Goal: Task Accomplishment & Management: Manage account settings

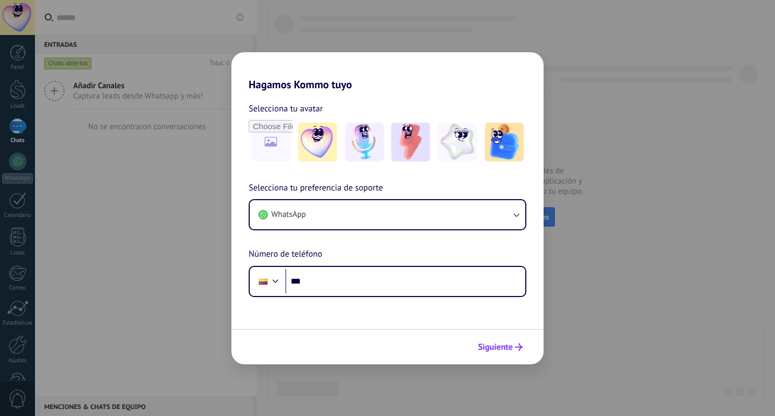
click at [497, 349] on span "Siguiente" at bounding box center [495, 347] width 35 height 8
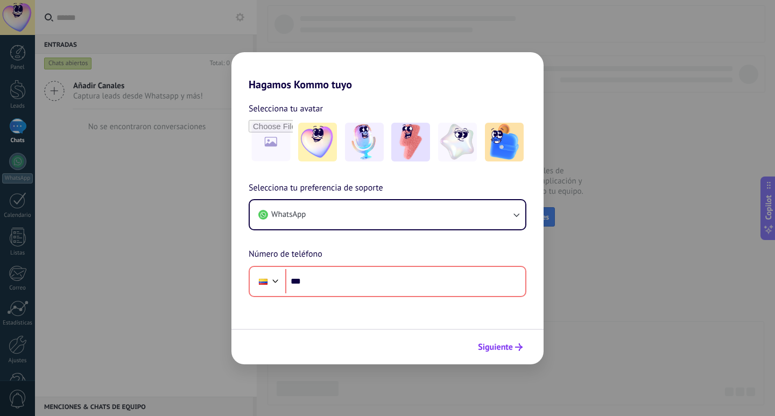
click at [496, 351] on span "Siguiente" at bounding box center [495, 347] width 35 height 8
click at [661, 149] on div "Hagamos Kommo tuyo Selecciona tu avatar Selecciona tu preferencia de soporte Wh…" at bounding box center [387, 208] width 775 height 416
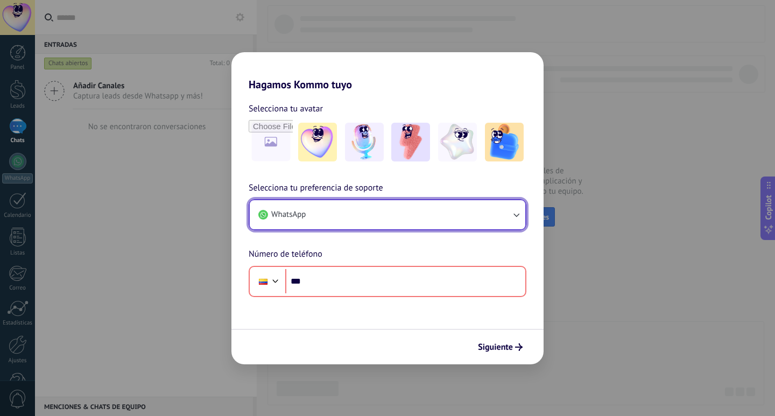
click at [496, 216] on button "WhatsApp" at bounding box center [387, 214] width 275 height 29
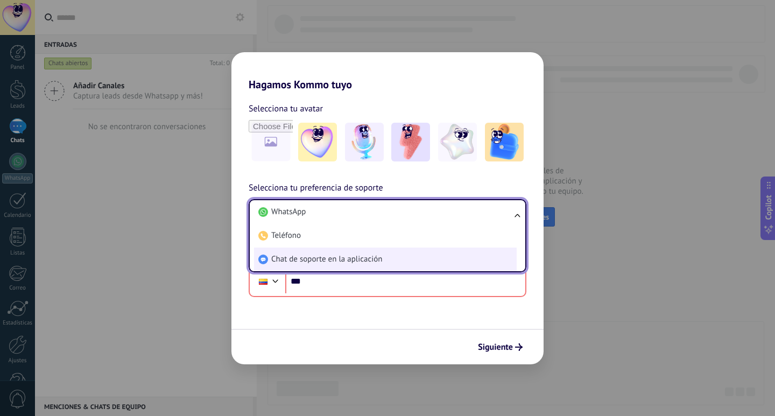
click at [316, 261] on span "Chat de soporte en la aplicación" at bounding box center [326, 259] width 111 height 11
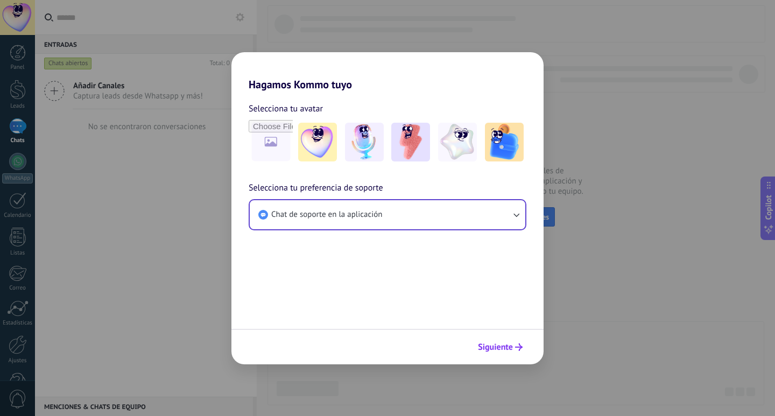
click at [498, 340] on button "Siguiente" at bounding box center [500, 347] width 54 height 18
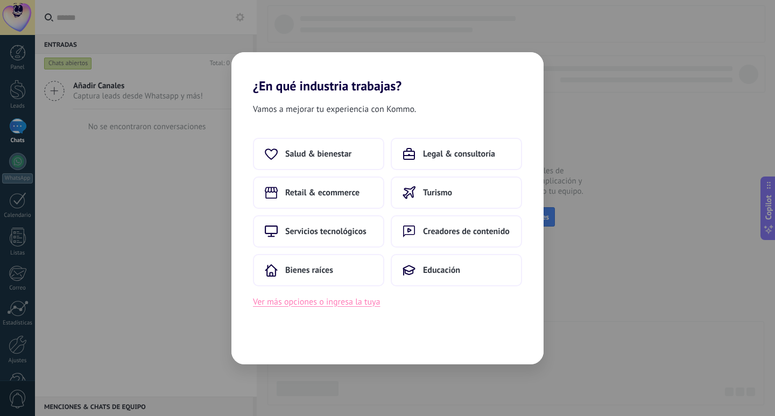
click at [351, 306] on button "Ver más opciones o ingresa la tuya" at bounding box center [316, 302] width 127 height 14
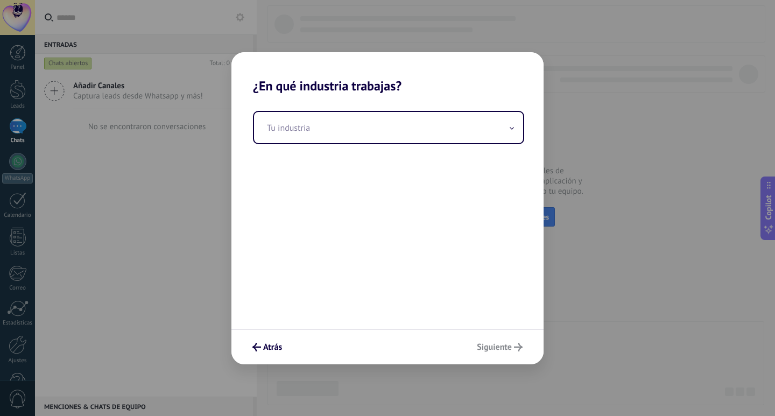
click at [515, 344] on div "Atrás Siguiente" at bounding box center [387, 347] width 312 height 36
click at [263, 341] on button "Atrás" at bounding box center [266, 347] width 39 height 18
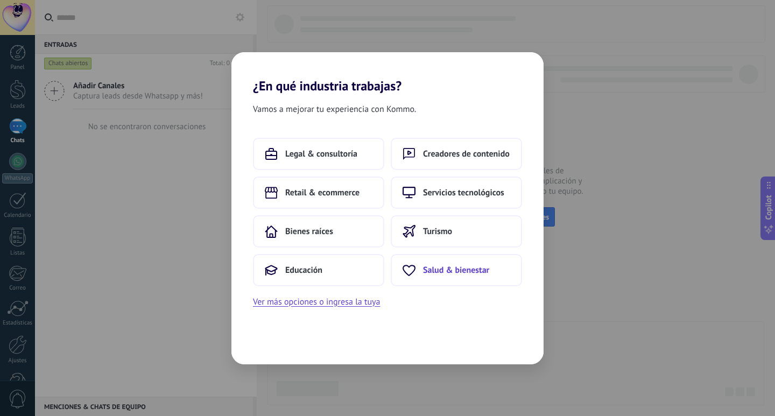
click at [464, 266] on span "Salud & bienestar" at bounding box center [456, 270] width 66 height 11
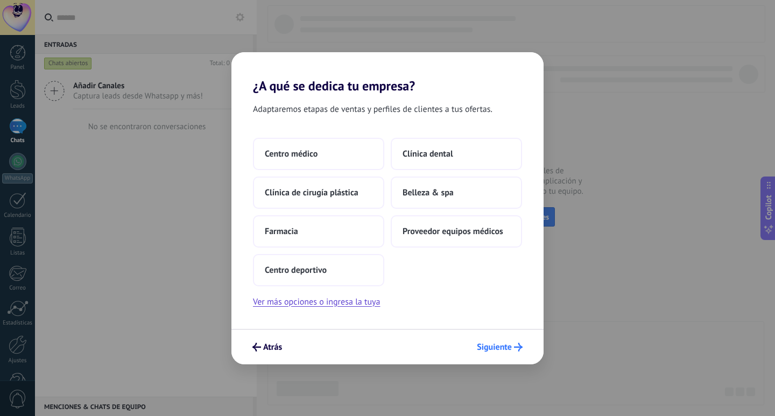
click at [493, 346] on span "Siguiente" at bounding box center [494, 347] width 35 height 8
click at [348, 276] on button "Centro deportivo" at bounding box center [318, 270] width 131 height 32
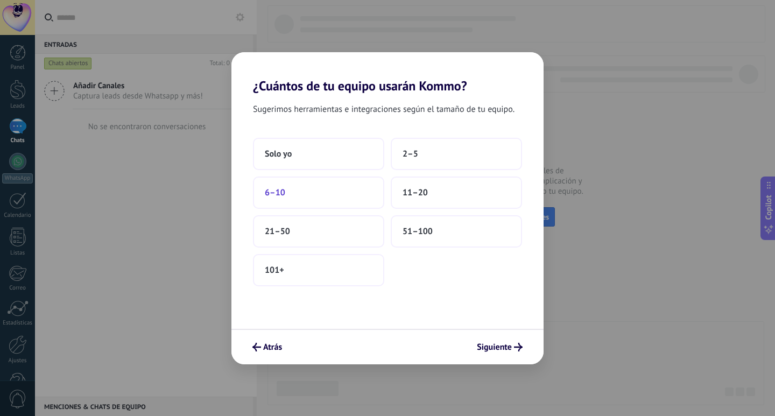
click at [351, 193] on button "6–10" at bounding box center [318, 192] width 131 height 32
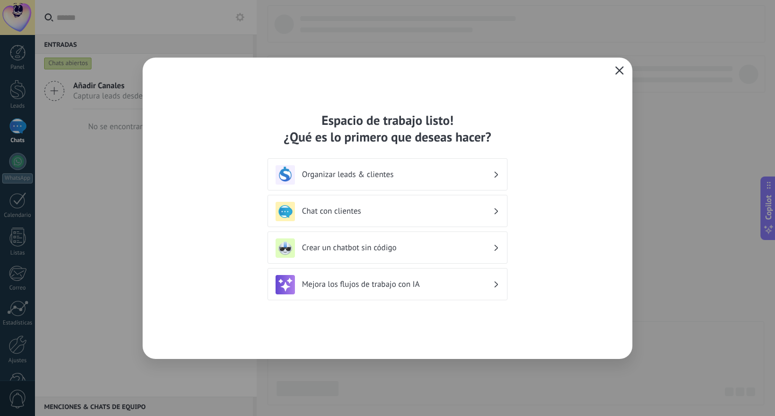
click at [615, 68] on icon "button" at bounding box center [619, 70] width 9 height 9
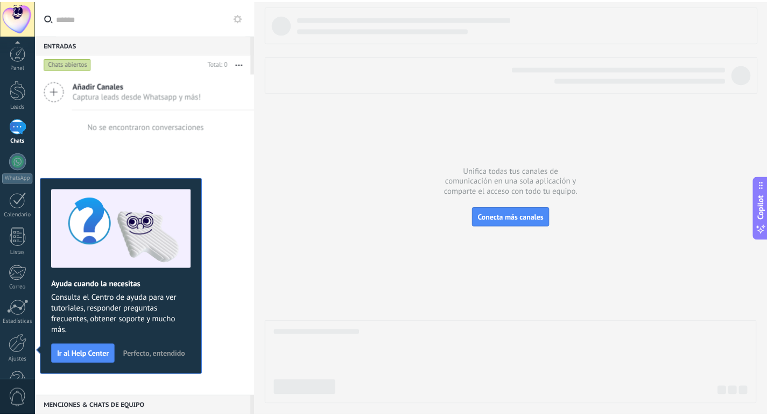
scroll to position [32, 0]
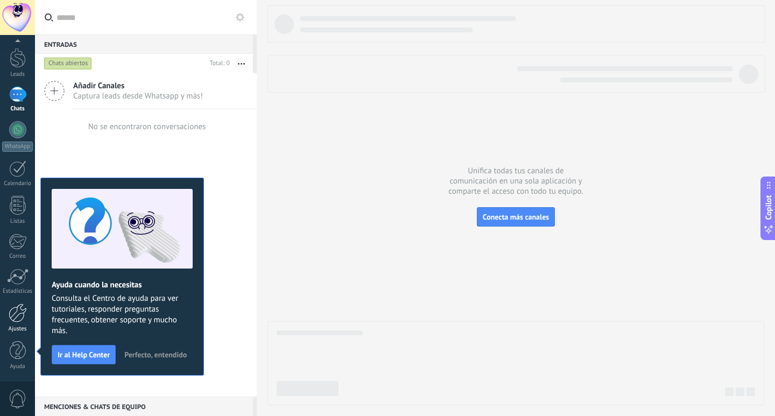
click at [23, 318] on div at bounding box center [18, 312] width 18 height 19
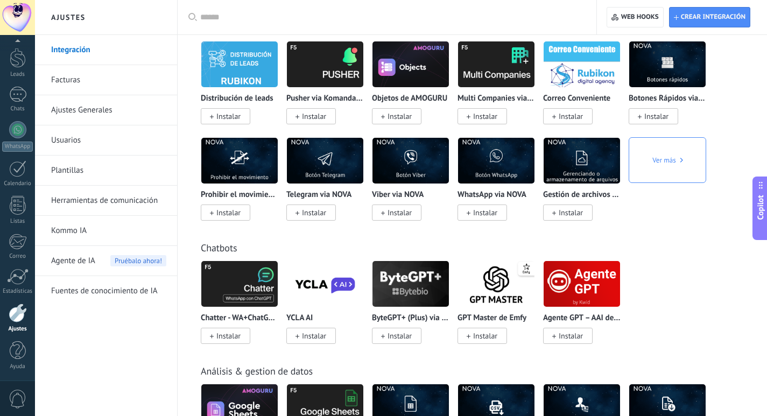
scroll to position [2584, 0]
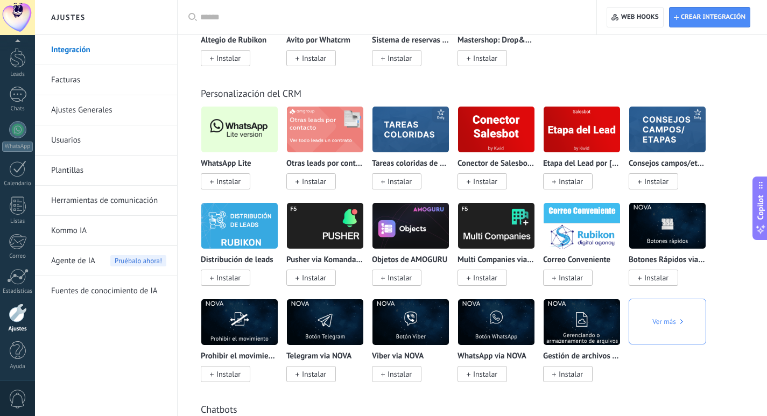
click at [230, 171] on div "WhatsApp Lite Instalar" at bounding box center [239, 172] width 77 height 27
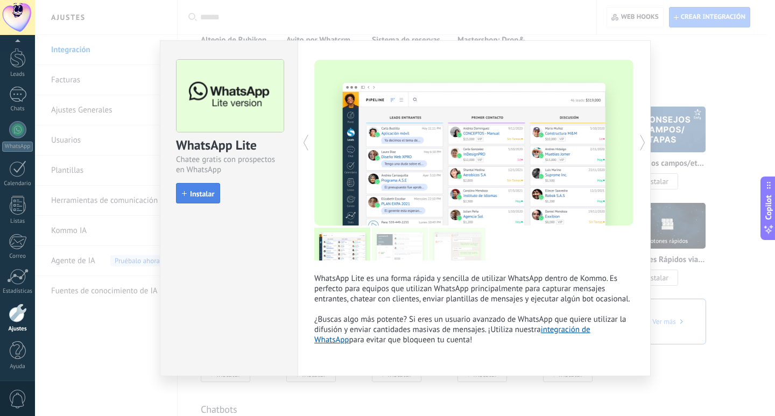
click at [200, 193] on span "Instalar" at bounding box center [202, 194] width 24 height 8
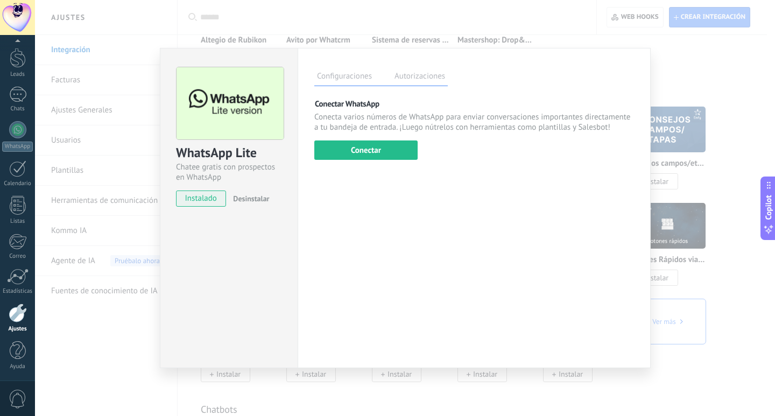
click at [425, 150] on div "Conectar WhatsApp Conecta varios números de WhatsApp para enviar conversaciones…" at bounding box center [474, 128] width 320 height 61
click at [392, 151] on button "Conectar" at bounding box center [365, 149] width 103 height 19
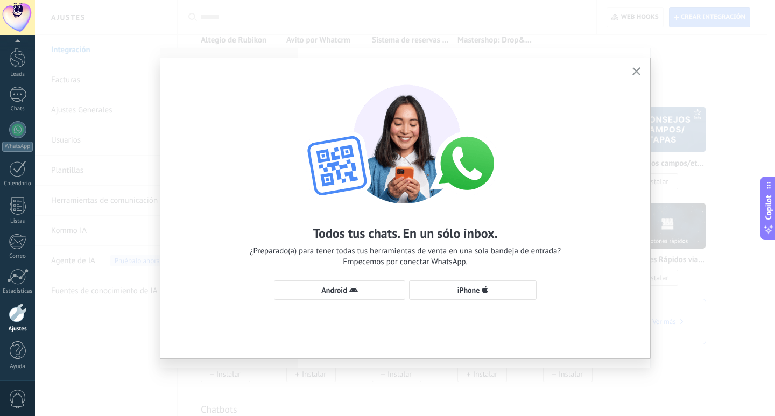
click at [640, 66] on button "button" at bounding box center [635, 72] width 13 height 15
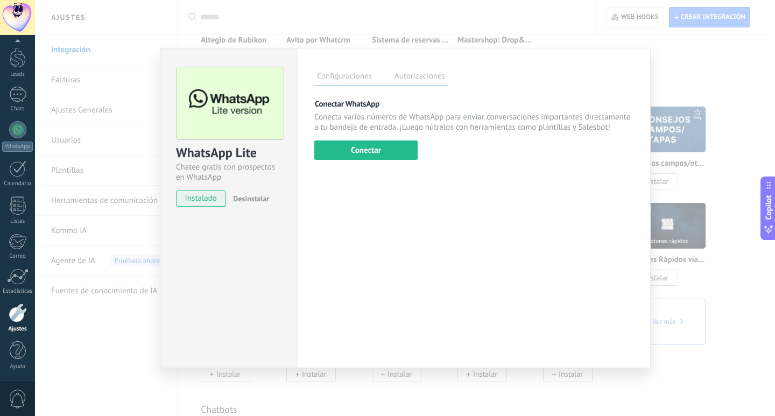
click at [679, 82] on div "WhatsApp Lite Chatee gratis con prospectos en WhatsApp instalado Desinstalar Co…" at bounding box center [405, 208] width 740 height 416
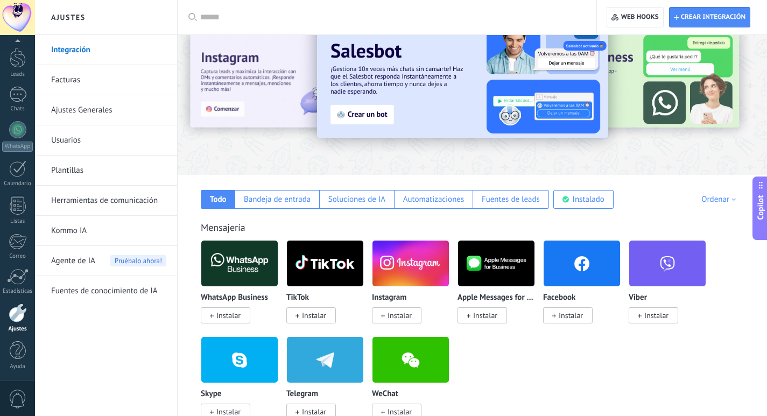
scroll to position [0, 0]
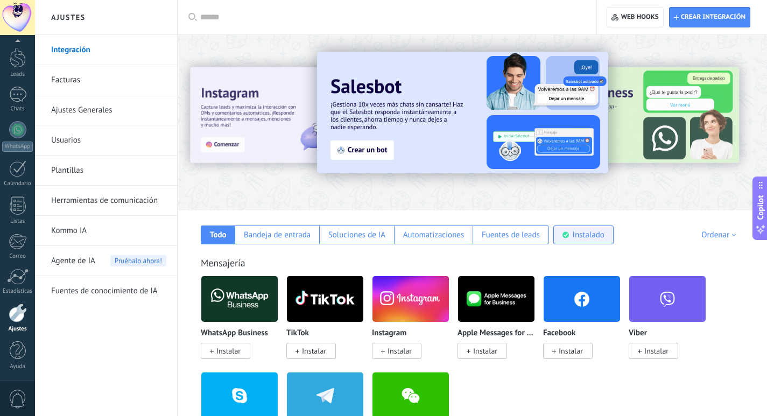
click at [577, 237] on div "Instalado" at bounding box center [588, 235] width 32 height 10
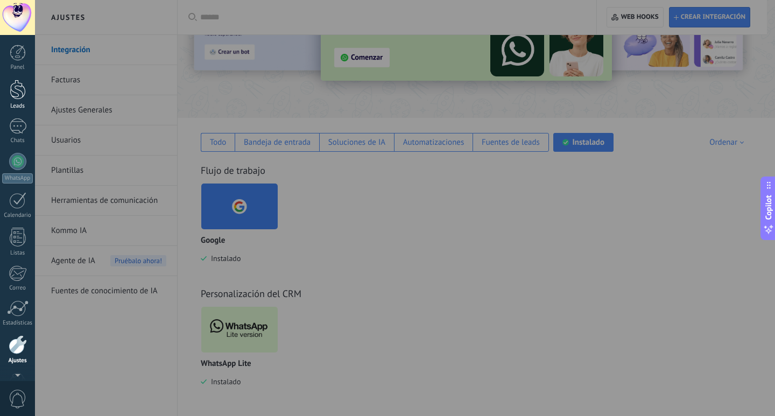
click at [21, 100] on link "Leads" at bounding box center [17, 95] width 35 height 30
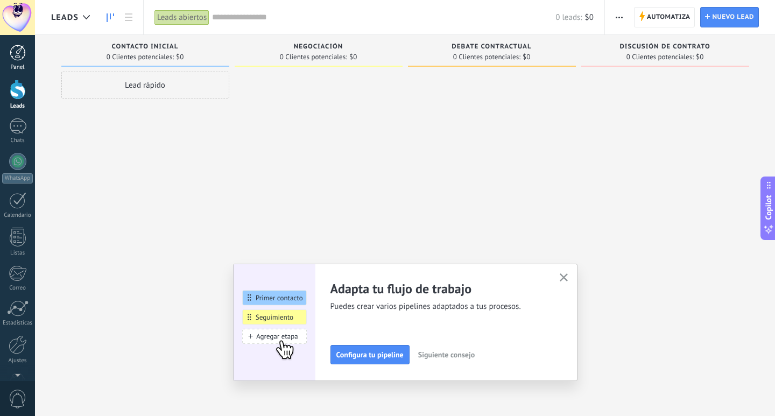
click at [23, 52] on div at bounding box center [18, 53] width 16 height 16
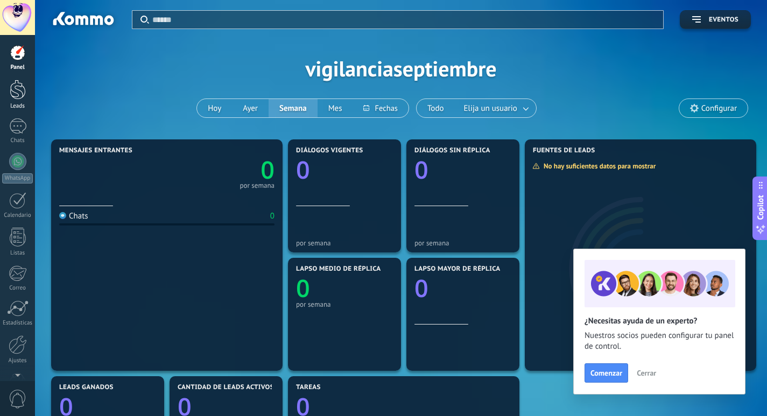
click at [17, 86] on div at bounding box center [18, 90] width 16 height 20
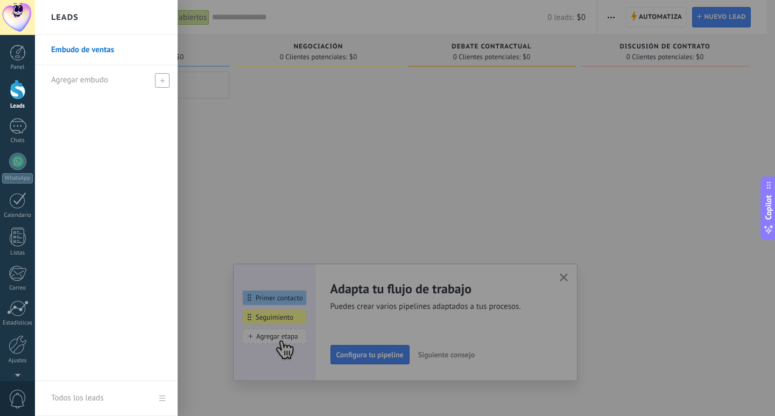
click at [159, 79] on span at bounding box center [162, 80] width 15 height 15
type input "*****"
click at [160, 81] on span at bounding box center [164, 80] width 10 height 8
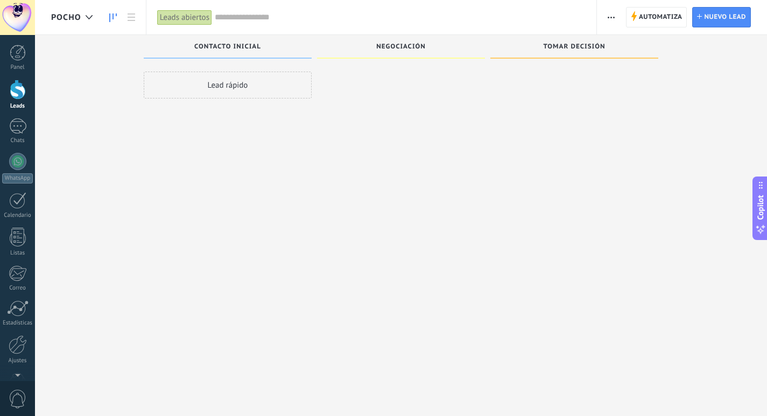
click at [16, 87] on div at bounding box center [18, 90] width 16 height 20
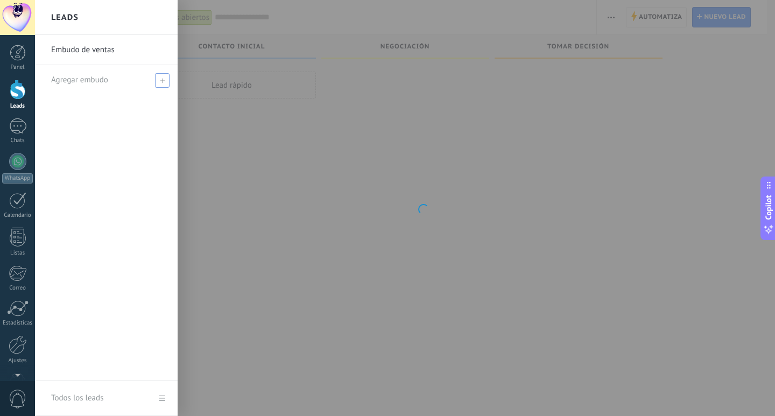
click at [160, 77] on span at bounding box center [162, 80] width 15 height 15
type input "****"
click at [160, 77] on span at bounding box center [164, 80] width 10 height 8
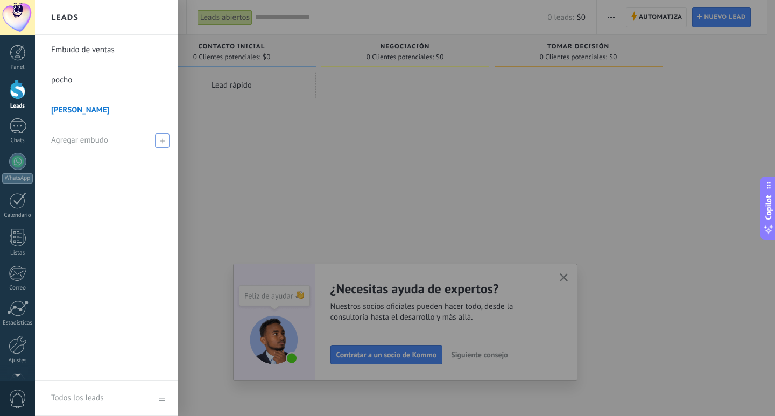
click at [136, 144] on div "Agregar embudo" at bounding box center [109, 140] width 116 height 30
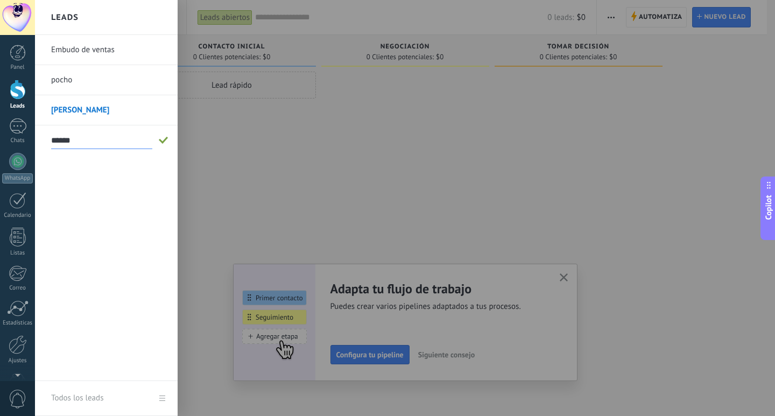
type input "******"
click at [161, 137] on span at bounding box center [164, 141] width 10 height 8
click at [133, 165] on div "Agregar embudo" at bounding box center [109, 170] width 116 height 30
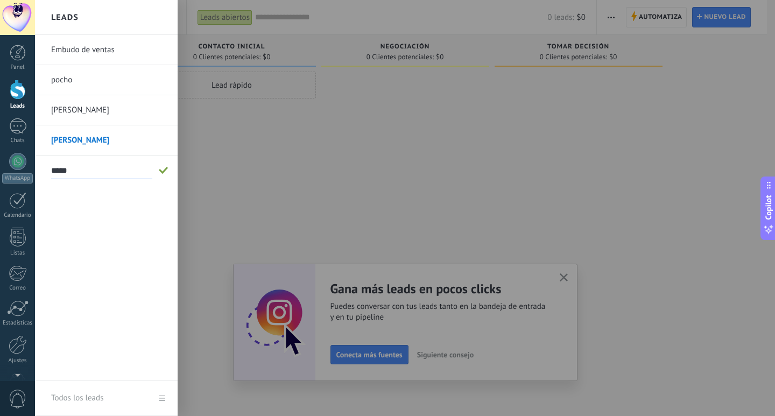
type input "****"
click at [165, 171] on span at bounding box center [164, 171] width 10 height 8
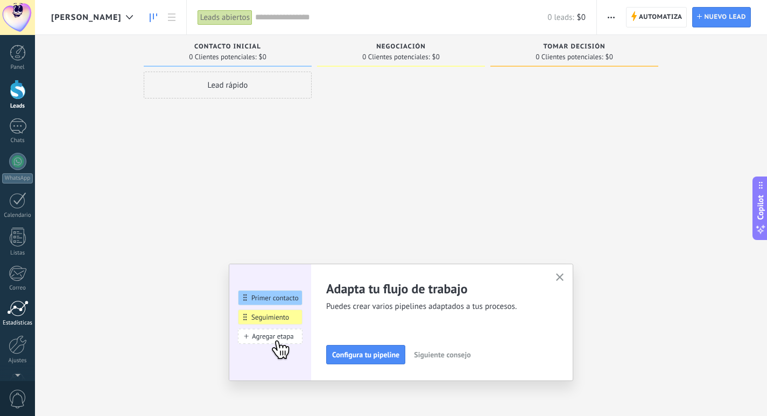
click at [18, 302] on div at bounding box center [18, 308] width 22 height 16
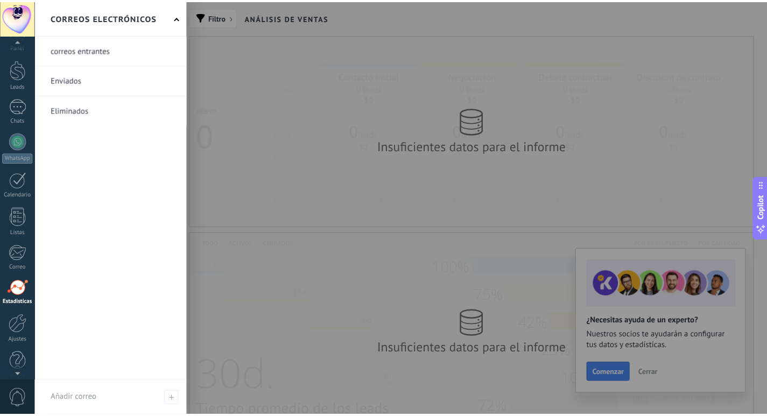
scroll to position [32, 0]
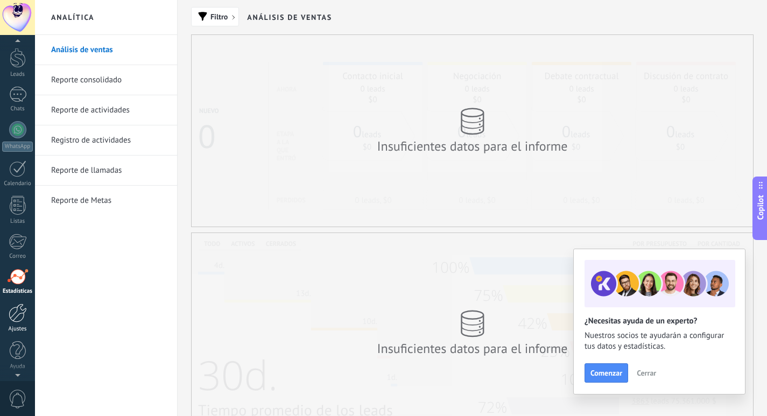
click at [13, 325] on link "Ajustes" at bounding box center [17, 317] width 35 height 29
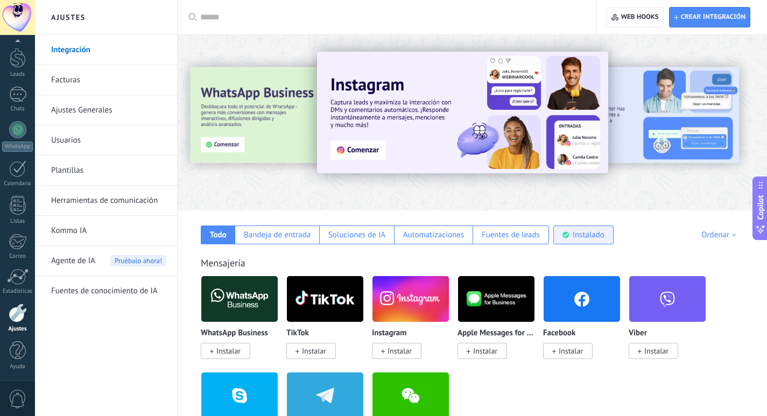
click at [583, 230] on div "Instalado" at bounding box center [588, 235] width 32 height 10
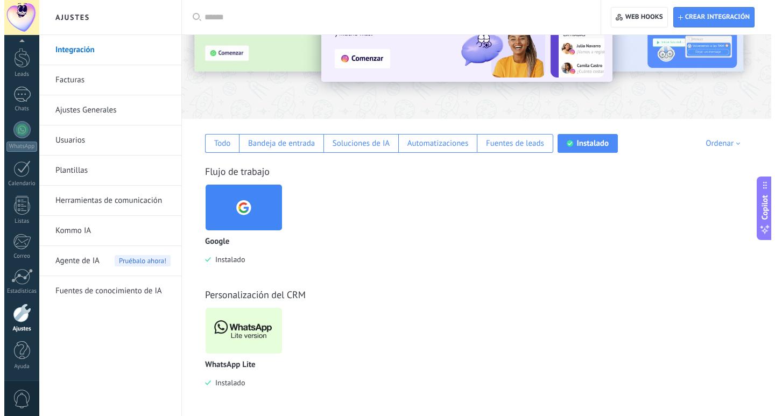
scroll to position [93, 0]
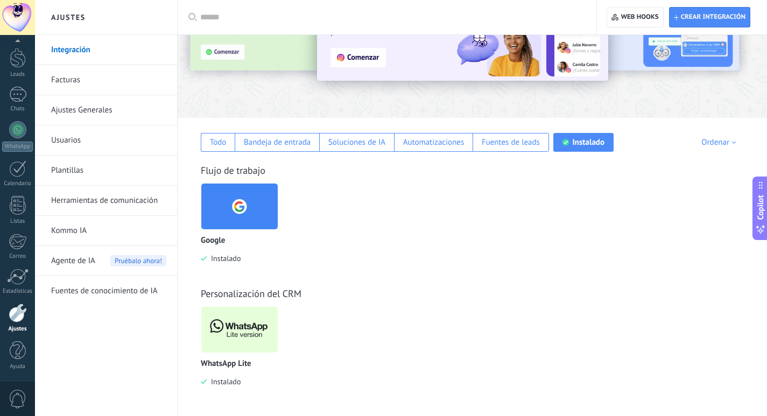
click at [219, 335] on img at bounding box center [239, 329] width 76 height 52
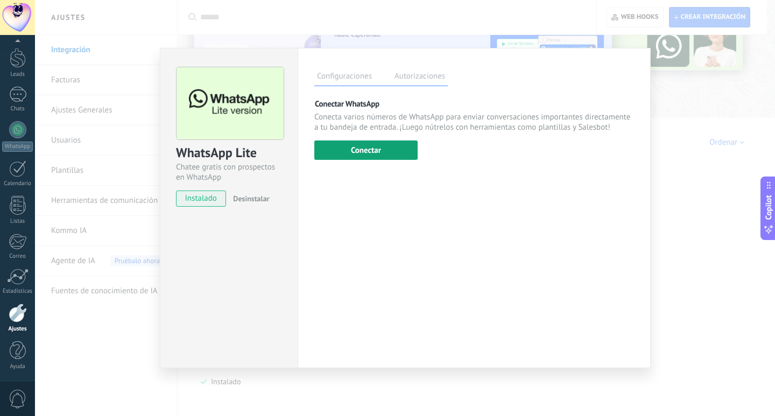
click at [360, 152] on button "Conectar" at bounding box center [365, 149] width 103 height 19
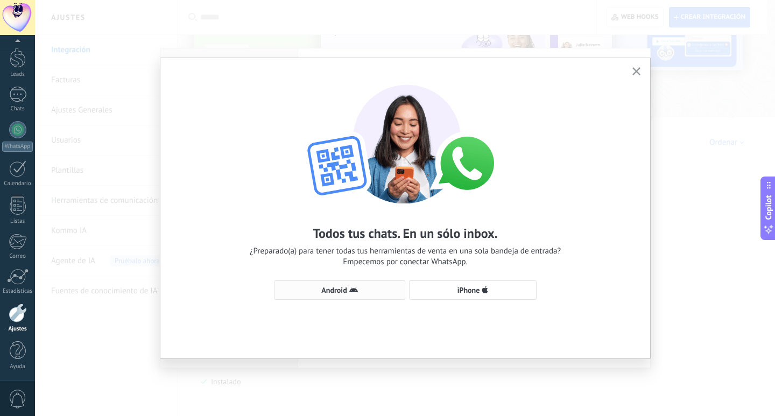
click at [330, 293] on span "Android" at bounding box center [333, 290] width 25 height 8
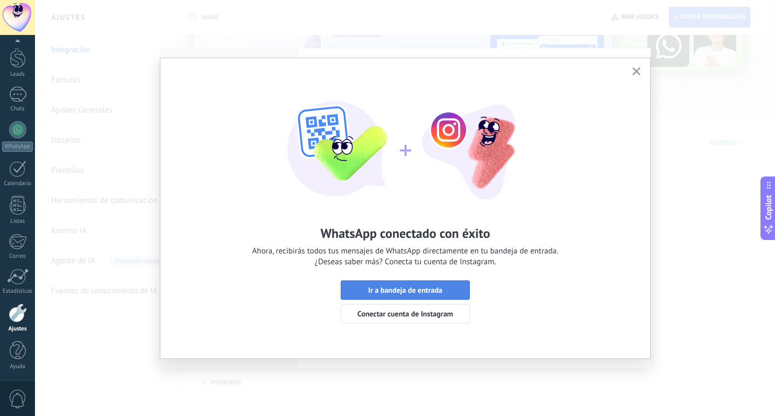
click at [436, 291] on span "Ir a bandeja de entrada" at bounding box center [405, 290] width 74 height 8
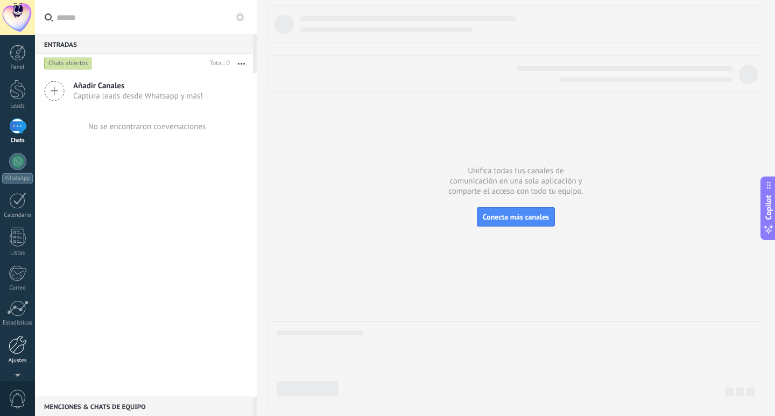
click at [16, 341] on div at bounding box center [18, 344] width 18 height 19
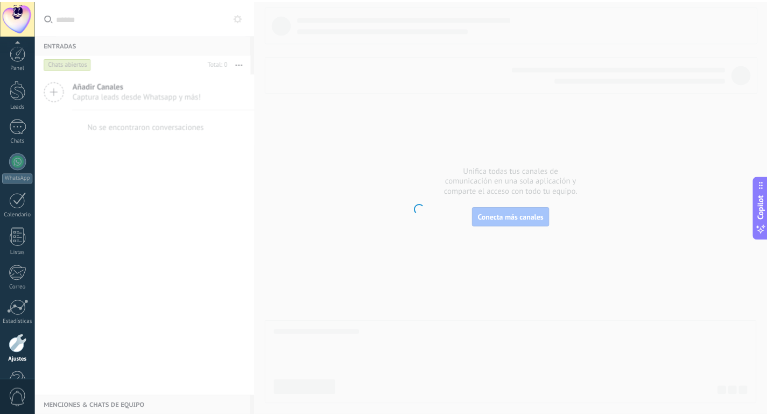
scroll to position [32, 0]
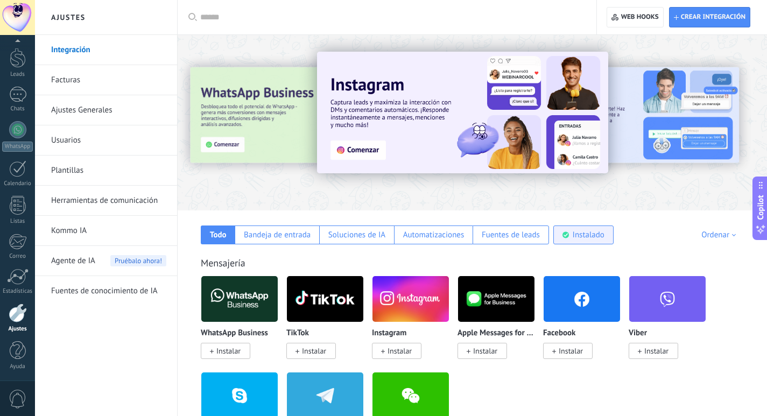
click at [577, 231] on div "Instalado" at bounding box center [588, 235] width 32 height 10
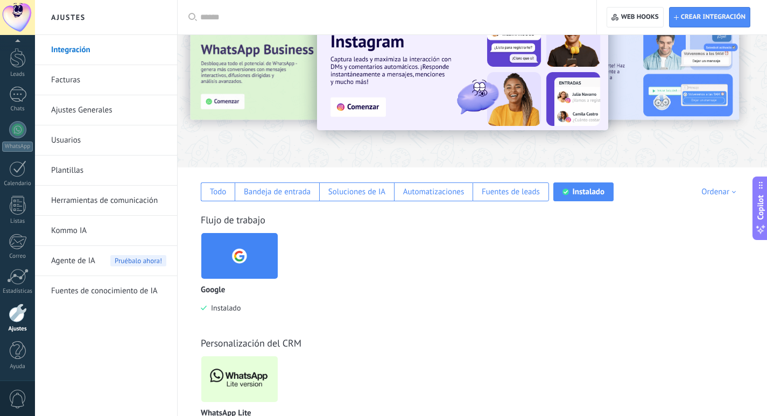
scroll to position [93, 0]
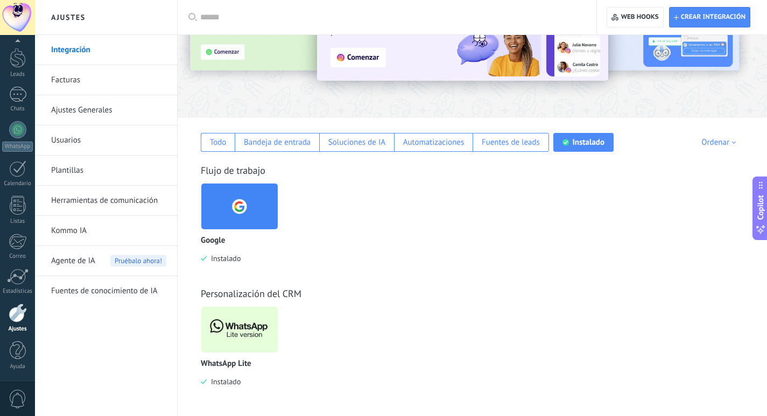
click at [257, 344] on img at bounding box center [239, 329] width 76 height 52
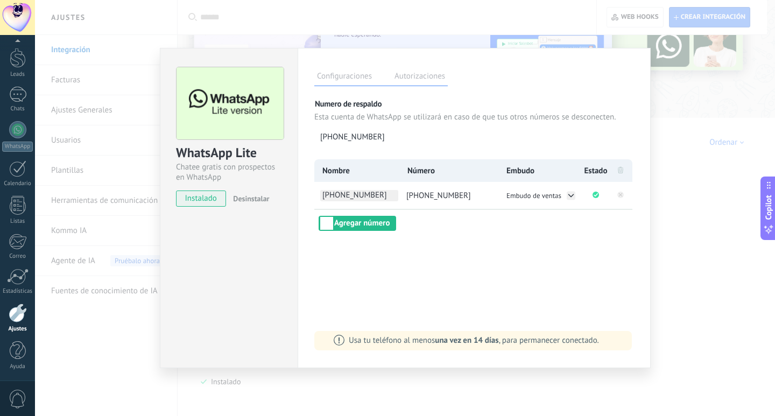
click at [358, 197] on span "+1 575-291-1409" at bounding box center [359, 195] width 78 height 11
click at [554, 200] on button "Embudo de ventas" at bounding box center [540, 195] width 74 height 11
click at [541, 211] on li "pocho" at bounding box center [540, 206] width 74 height 11
click at [370, 192] on span "+1 575-291-1409" at bounding box center [359, 195] width 78 height 11
type input "*"
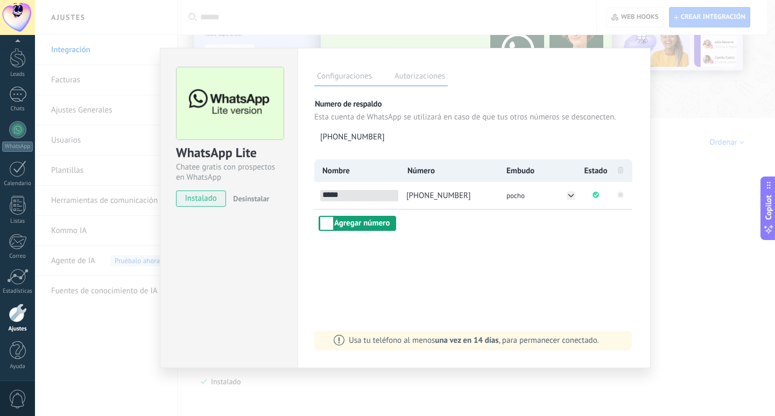
type input "*****"
click at [364, 223] on button "Agregar número" at bounding box center [356, 223] width 77 height 15
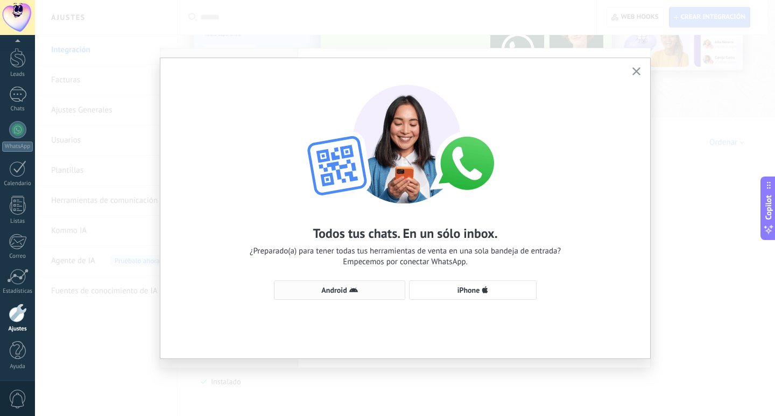
click at [360, 291] on span "Android" at bounding box center [339, 290] width 119 height 9
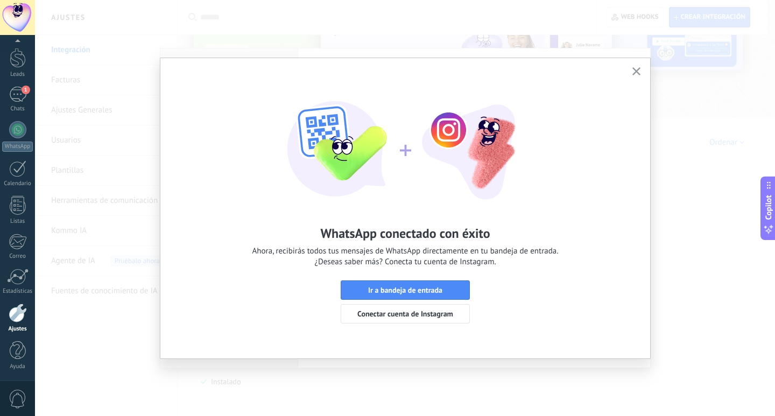
click at [636, 74] on icon "button" at bounding box center [636, 71] width 8 height 8
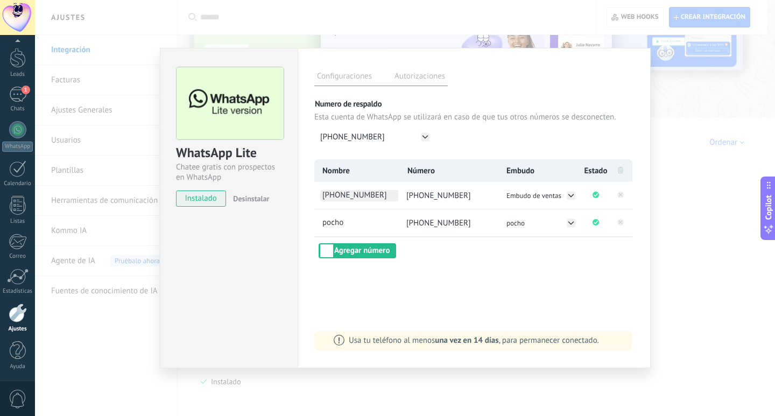
click at [351, 191] on span "+1 450-235-7153" at bounding box center [359, 195] width 78 height 11
type input "*"
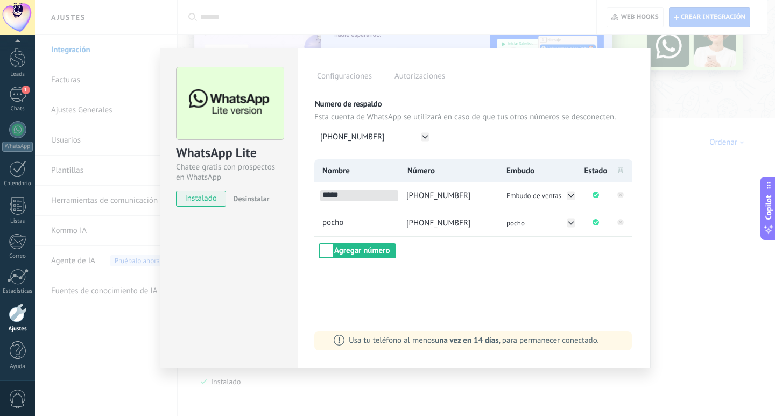
type input "******"
click at [543, 193] on span "Embudo de ventas" at bounding box center [533, 195] width 55 height 9
click at [533, 227] on li "carlos" at bounding box center [540, 229] width 74 height 11
click at [349, 252] on button "Agregar número" at bounding box center [356, 250] width 77 height 15
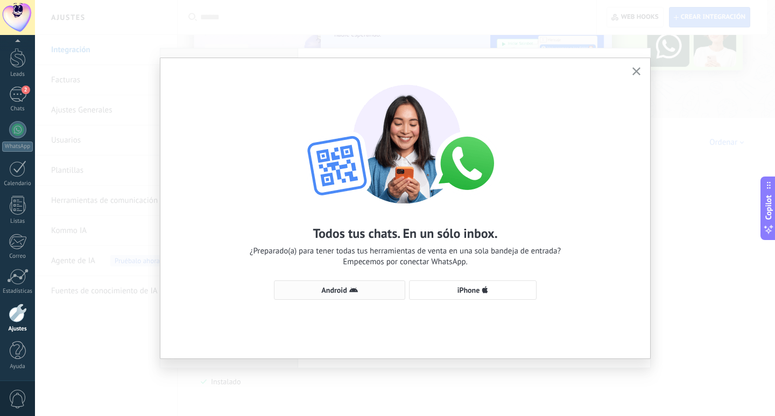
click at [356, 299] on button "Android" at bounding box center [339, 289] width 131 height 19
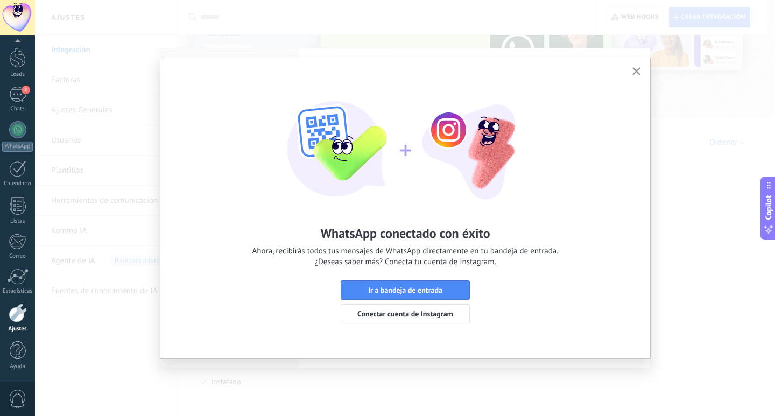
click at [643, 77] on div "WhatsApp conectado con éxito Ahora, recibirás todos tus mensajes de WhatsApp di…" at bounding box center [405, 198] width 490 height 281
click at [640, 76] on button "button" at bounding box center [635, 72] width 13 height 15
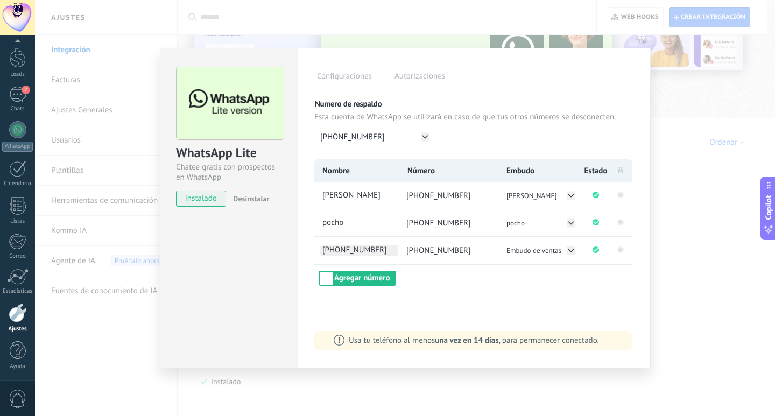
click at [374, 250] on span "+1 604-373-5617" at bounding box center [359, 250] width 78 height 11
type input "*"
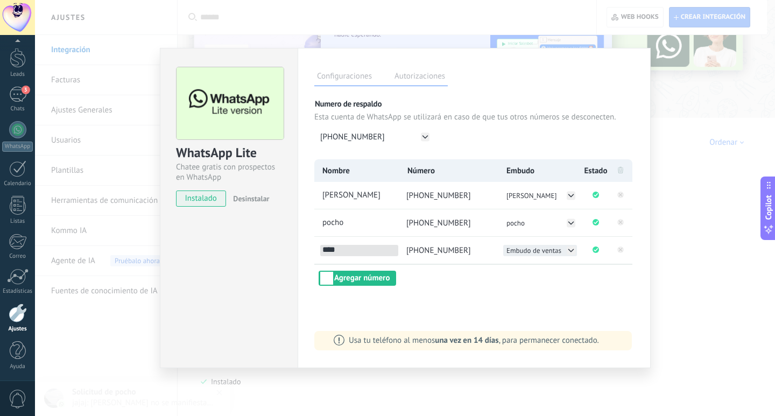
type input "****"
click at [523, 251] on span "Embudo de ventas" at bounding box center [533, 250] width 55 height 9
click at [529, 271] on li "[PERSON_NAME]" at bounding box center [540, 272] width 74 height 11
click at [336, 281] on button "Agregar número" at bounding box center [356, 278] width 77 height 15
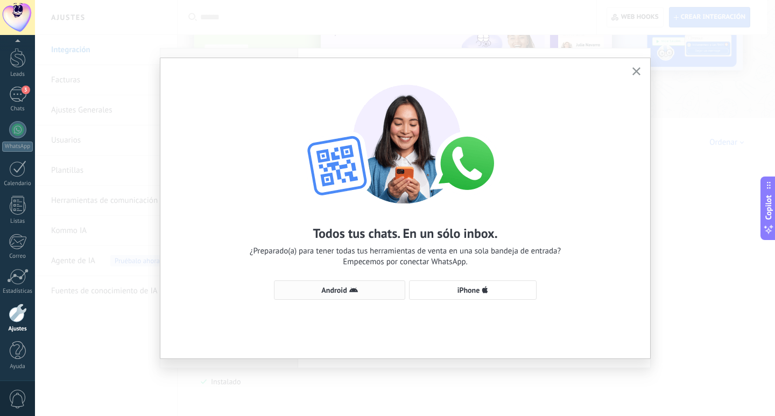
click at [373, 285] on button "Android" at bounding box center [339, 289] width 131 height 19
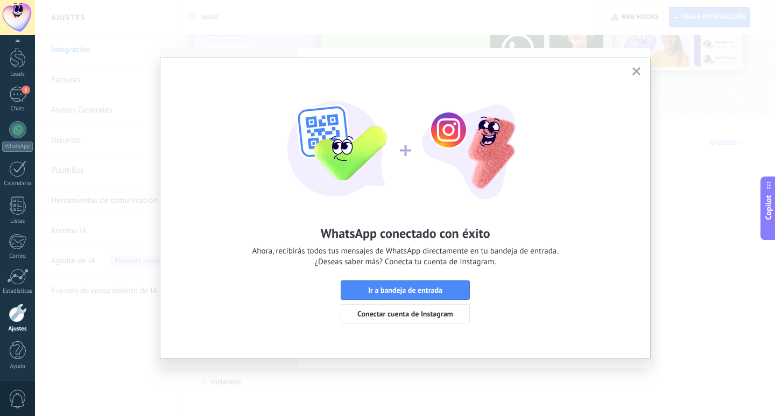
click at [635, 78] on button "button" at bounding box center [635, 72] width 13 height 15
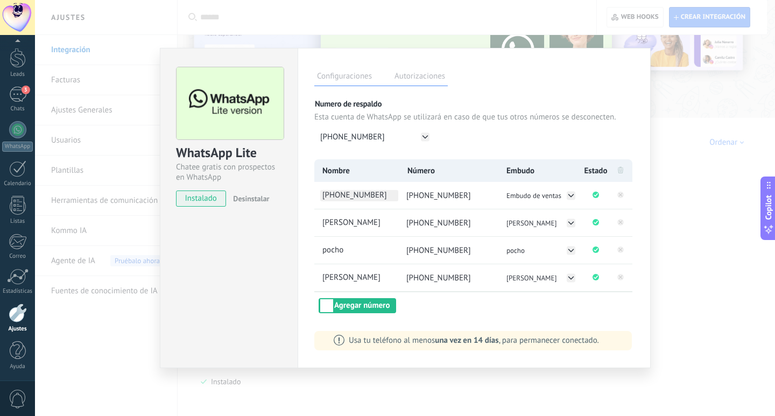
click at [379, 197] on span "+1 757-520-6568" at bounding box center [359, 195] width 78 height 11
type input "*"
type input "****"
click at [527, 195] on span "Embudo de ventas" at bounding box center [533, 195] width 55 height 9
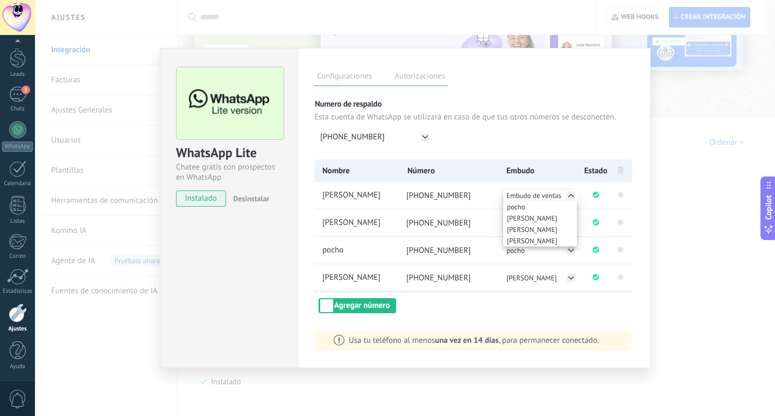
click at [523, 238] on li "[PERSON_NAME]" at bounding box center [540, 240] width 74 height 11
click at [705, 211] on div "WhatsApp Lite Chatee gratis con prospectos en WhatsApp instalado Desinstalar Co…" at bounding box center [405, 208] width 740 height 416
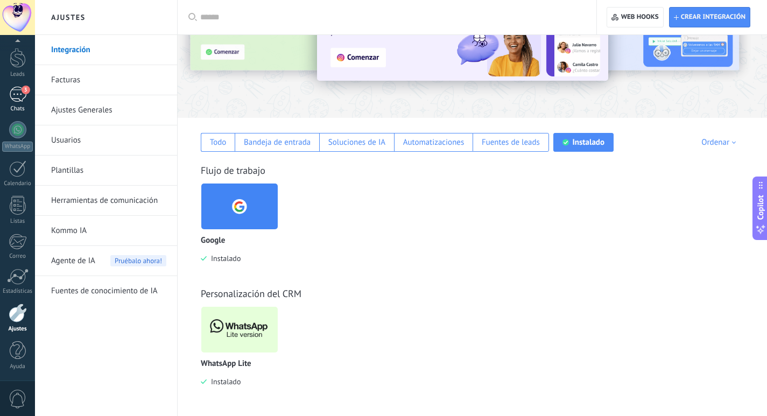
click at [10, 98] on div "3" at bounding box center [17, 95] width 17 height 16
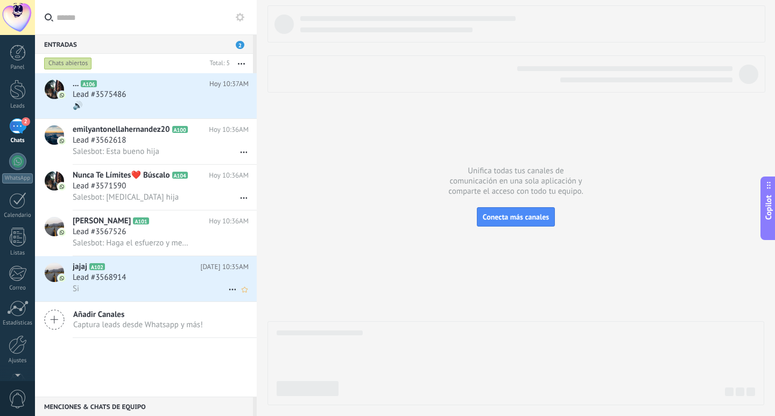
click at [131, 274] on h3 "Lead #3568914" at bounding box center [102, 277] width 59 height 11
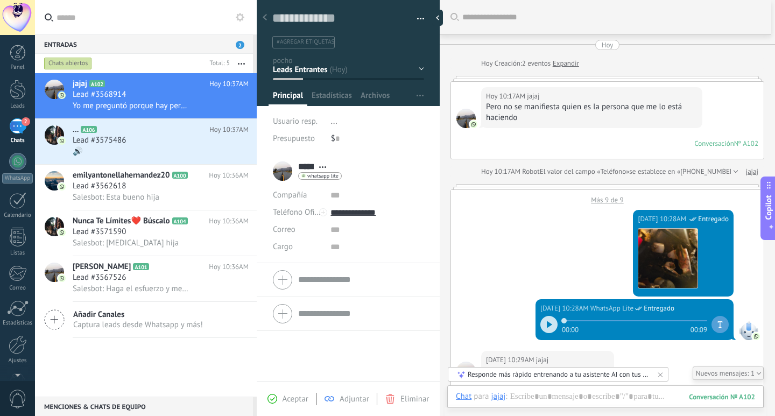
click at [602, 199] on div "Más 9 de 9" at bounding box center [607, 197] width 313 height 15
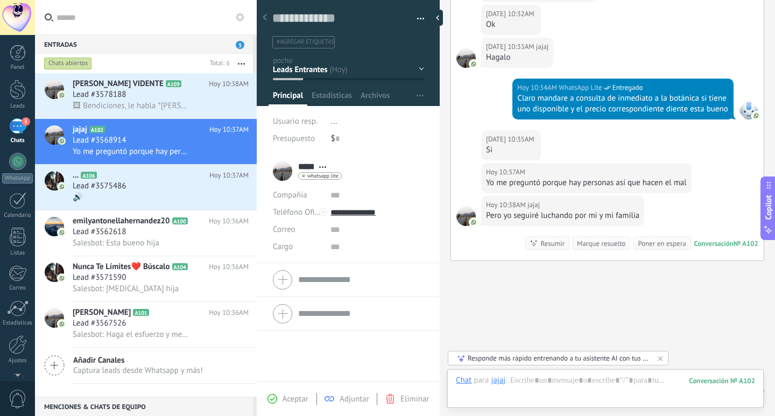
scroll to position [1047, 0]
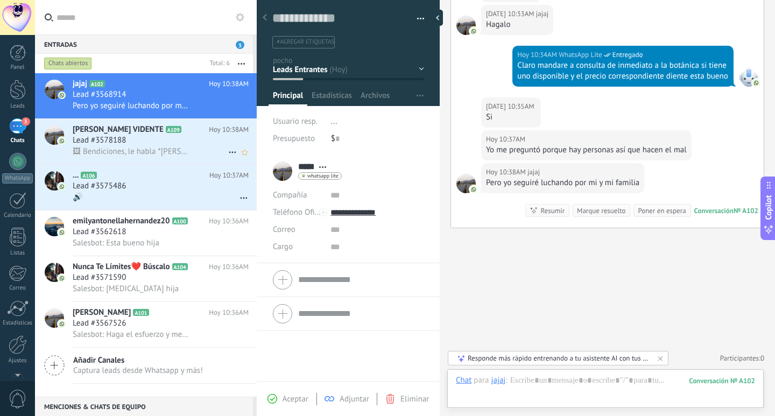
click at [150, 140] on div "Lead #3578188" at bounding box center [161, 140] width 176 height 11
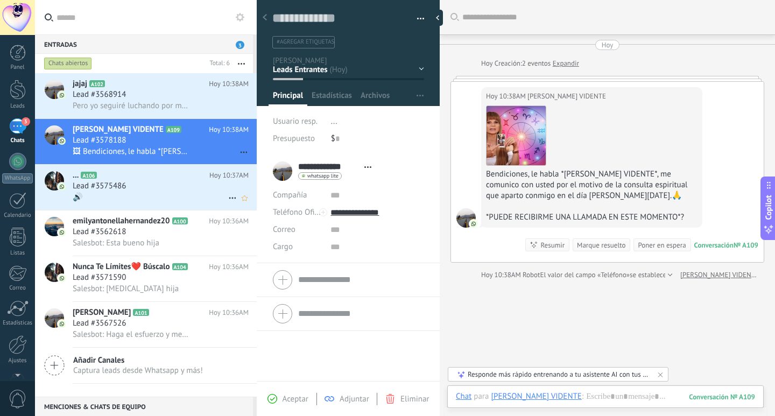
click at [137, 188] on div "Lead #3575486" at bounding box center [161, 186] width 176 height 11
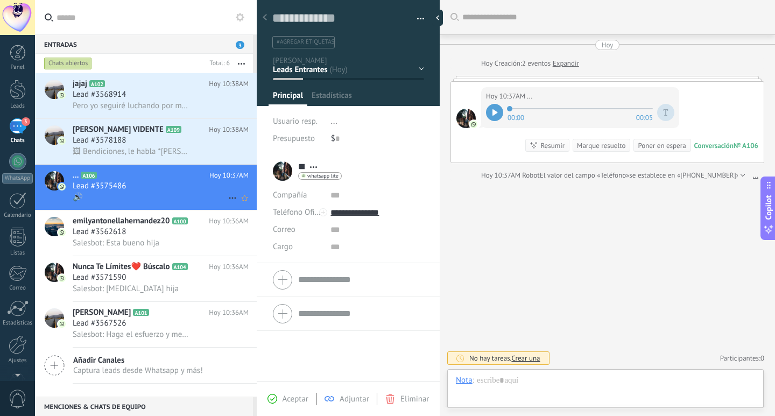
scroll to position [16, 0]
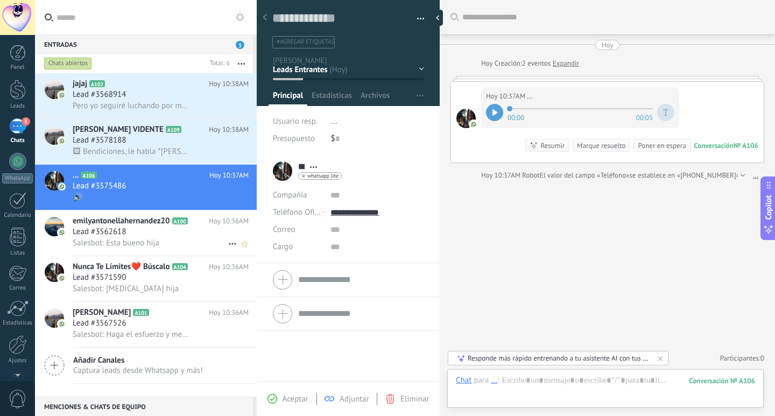
click at [141, 230] on div "Lead #3562618" at bounding box center [161, 231] width 176 height 11
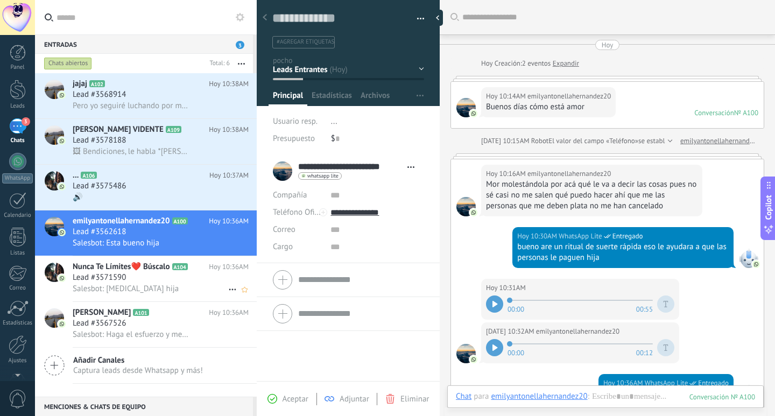
click at [220, 277] on div "Lead #3571590" at bounding box center [161, 277] width 176 height 11
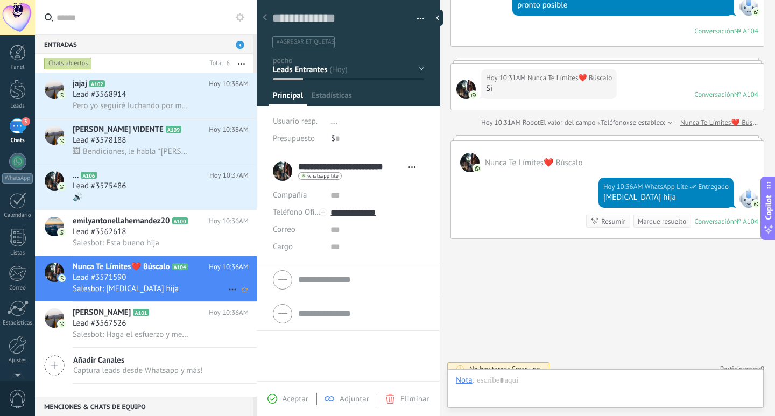
scroll to position [16, 0]
click at [195, 305] on div "Ana Francisca A101 Hoy 10:36AM Lead #3567526 Salesbot: Haga el esfuerzo y me co…" at bounding box center [165, 324] width 184 height 45
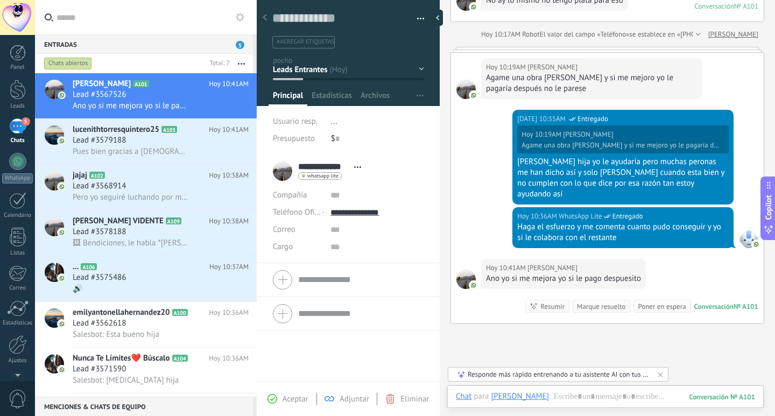
scroll to position [108, 0]
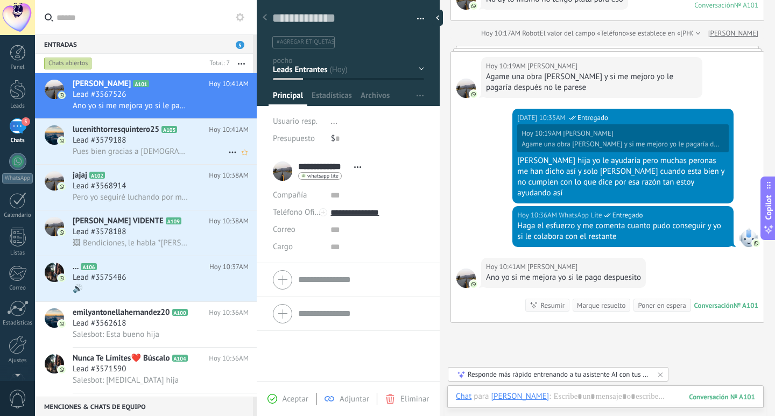
click at [180, 126] on icon at bounding box center [185, 129] width 11 height 11
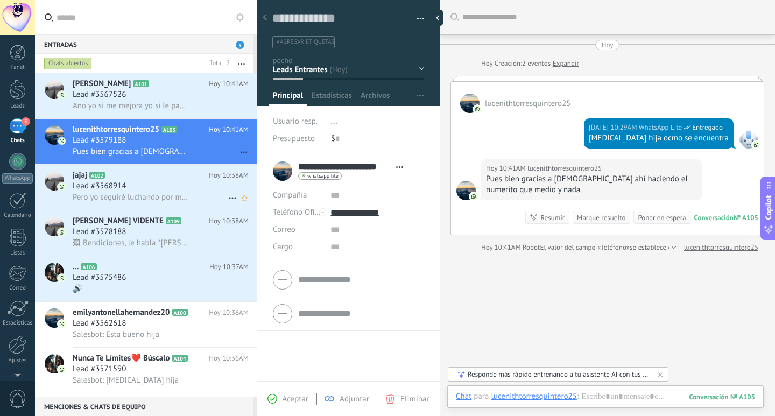
click at [177, 187] on div "Lead #3568914" at bounding box center [161, 186] width 176 height 11
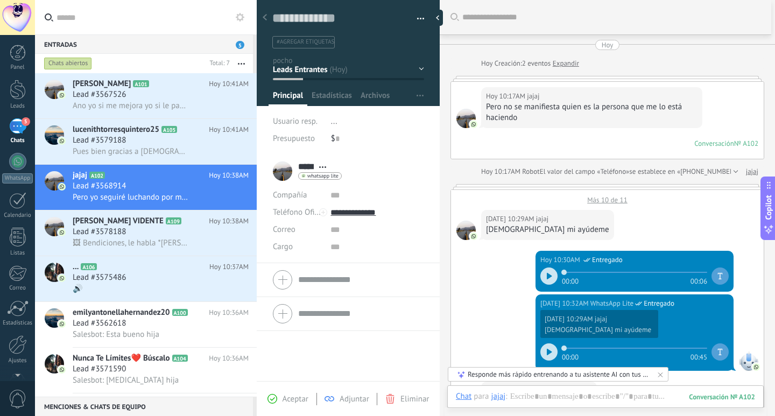
click at [612, 198] on div "Más 10 de 11" at bounding box center [607, 197] width 313 height 15
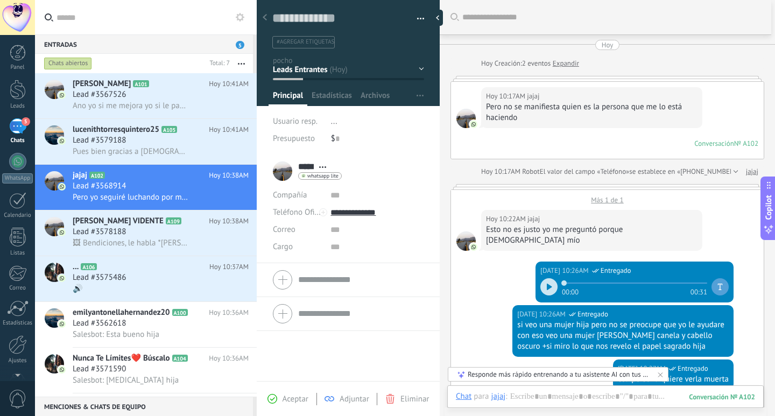
click at [617, 200] on div "Más 1 de 1" at bounding box center [607, 197] width 313 height 15
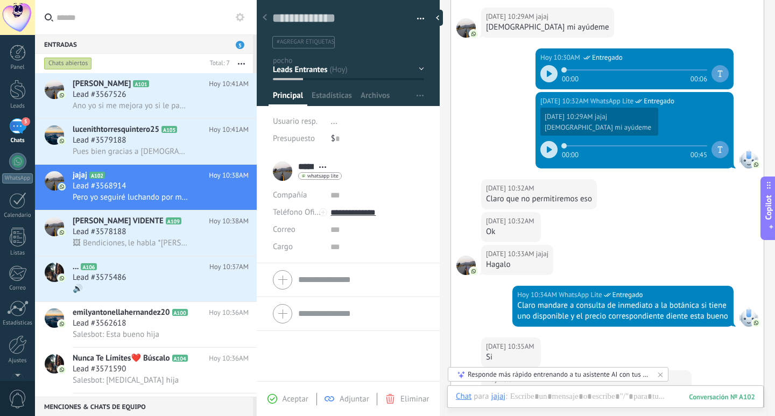
scroll to position [1022, 0]
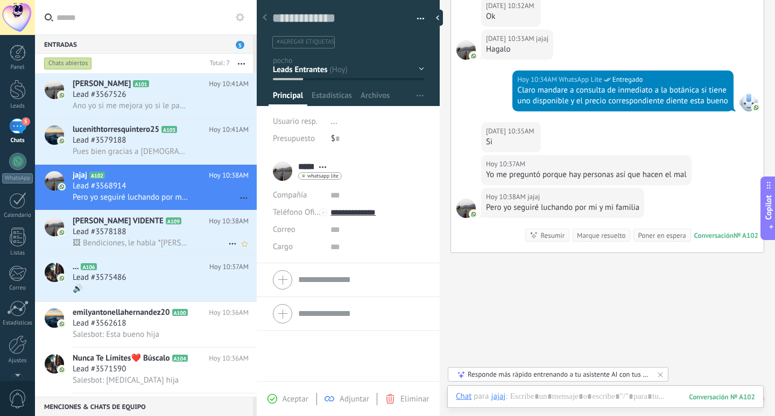
click at [173, 247] on span "🖼 Bendiciones, le habla *MHONI VIDENTE*, me comunico con usted por el motivo de…" at bounding box center [131, 243] width 117 height 10
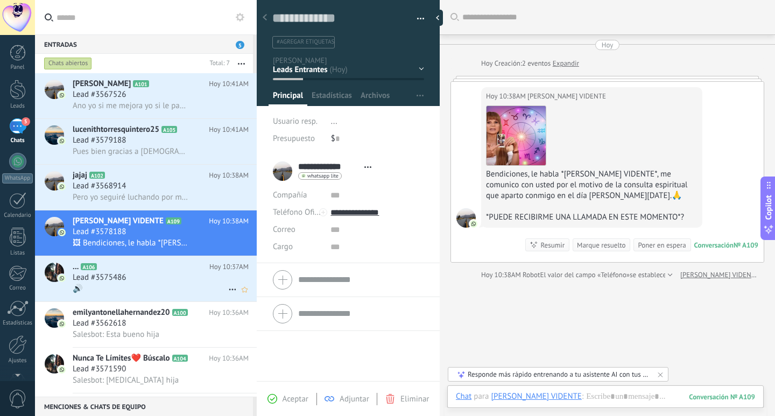
click at [160, 288] on div "🔊" at bounding box center [161, 288] width 176 height 11
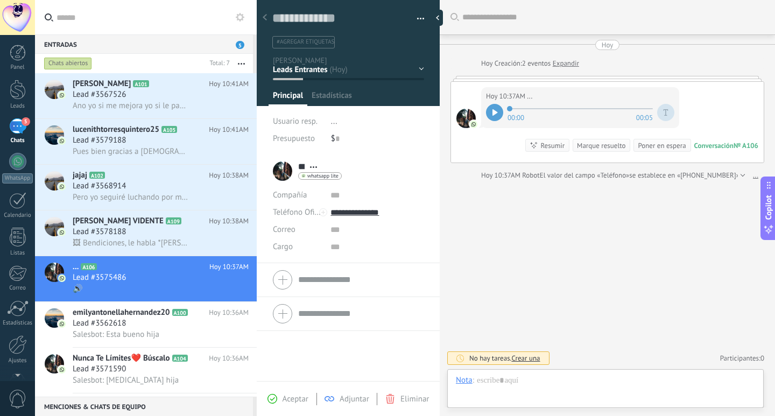
scroll to position [16, 0]
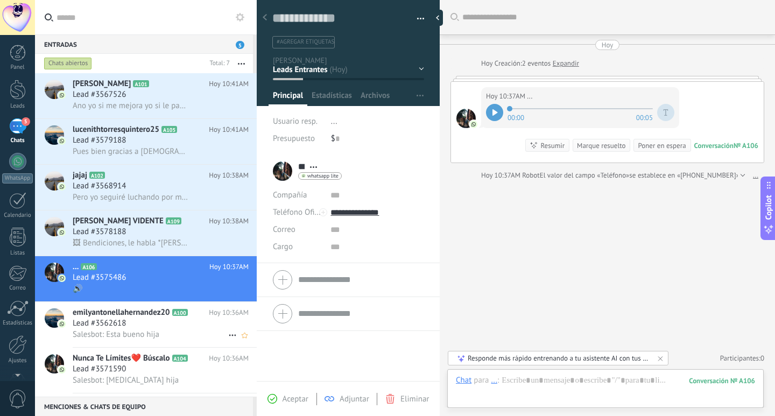
click at [156, 318] on div "emilyantonellahernandez20 A100 Hoy 10:36AM Lead #3562618 Salesbot: Esta bueno h…" at bounding box center [165, 324] width 184 height 45
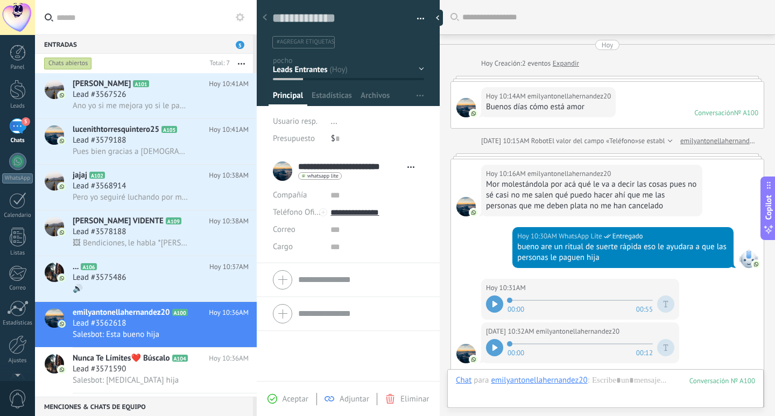
scroll to position [207, 0]
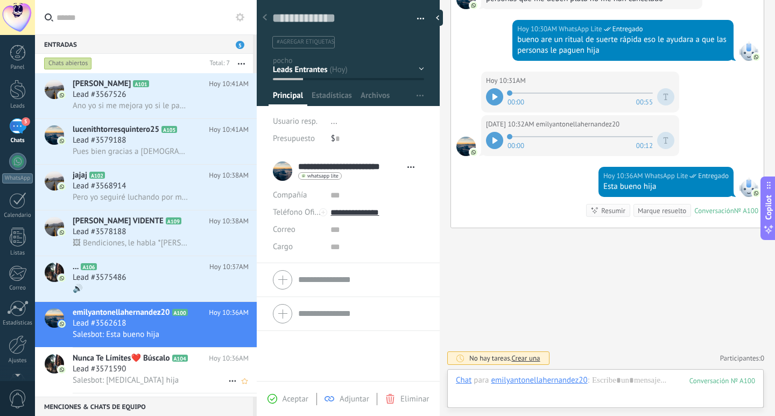
click at [149, 366] on div "Lead #3571590" at bounding box center [161, 369] width 176 height 11
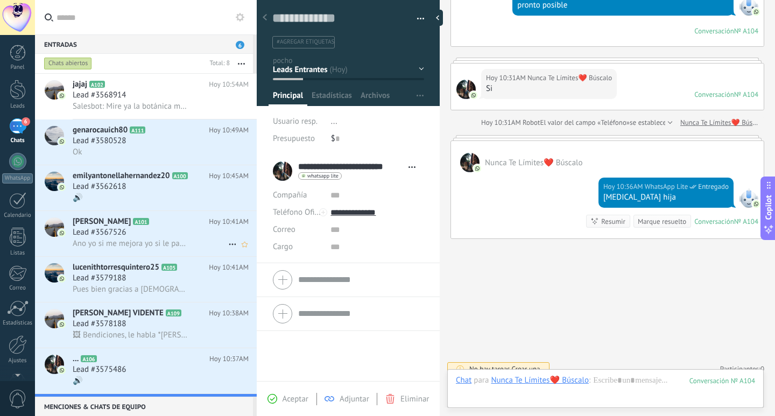
scroll to position [77, 0]
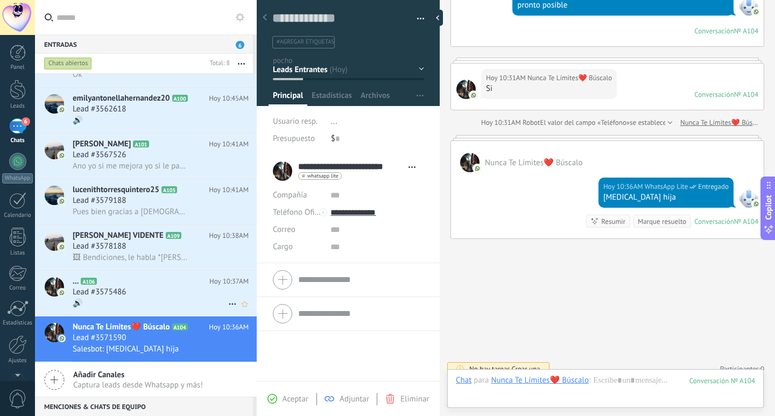
click at [197, 300] on div "🔊" at bounding box center [161, 303] width 176 height 11
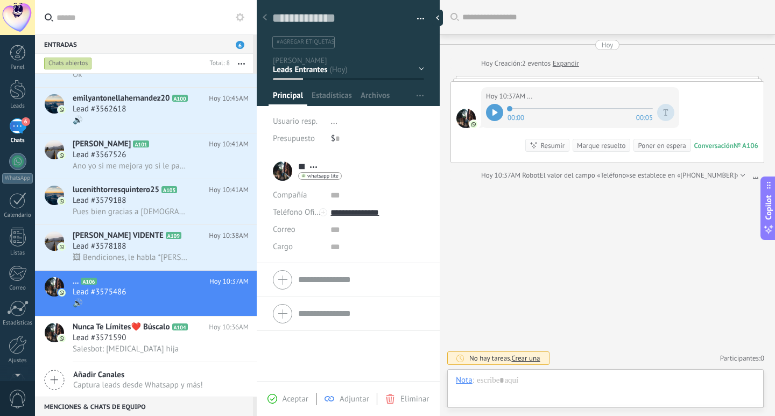
scroll to position [16, 0]
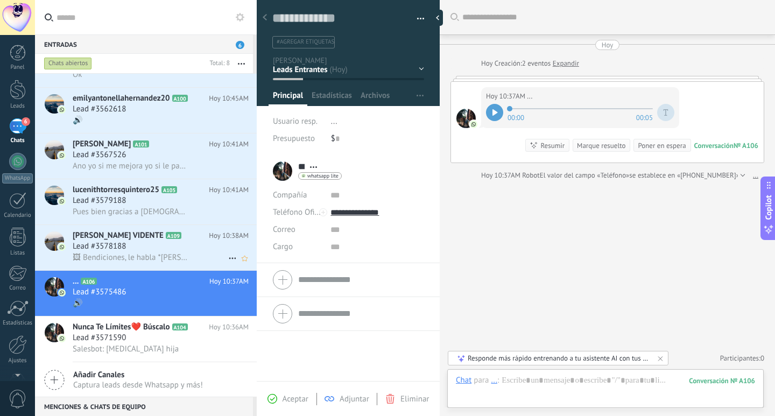
click at [202, 265] on div "MHONI VIDENTE A109 Hoy 10:38AM Lead #3578188 🖼 Bendiciones, le habla *MHONI VID…" at bounding box center [165, 247] width 184 height 45
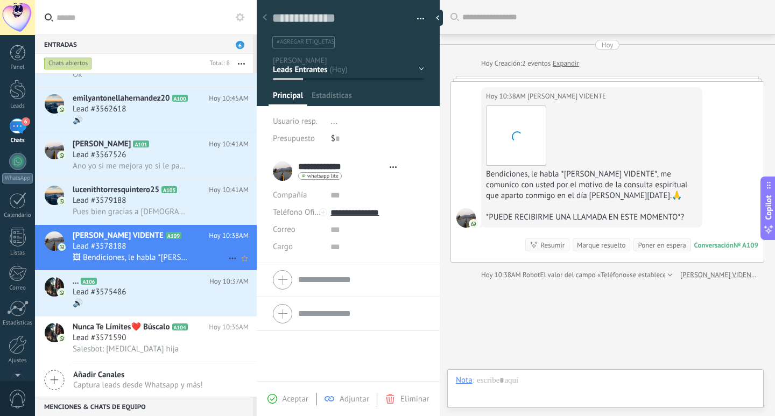
scroll to position [16, 0]
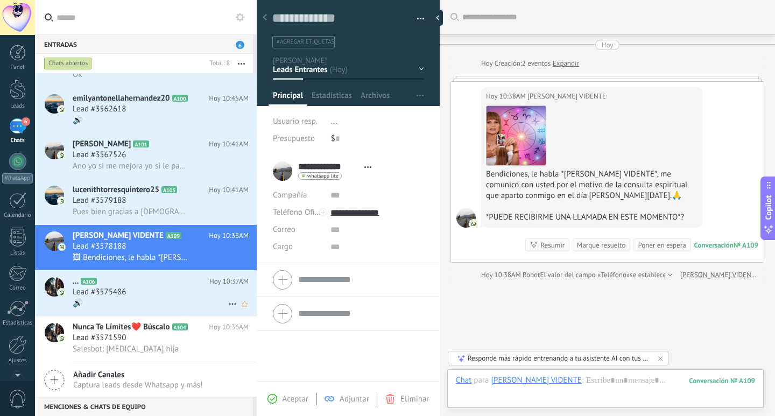
click at [174, 301] on div "🔊" at bounding box center [161, 303] width 176 height 11
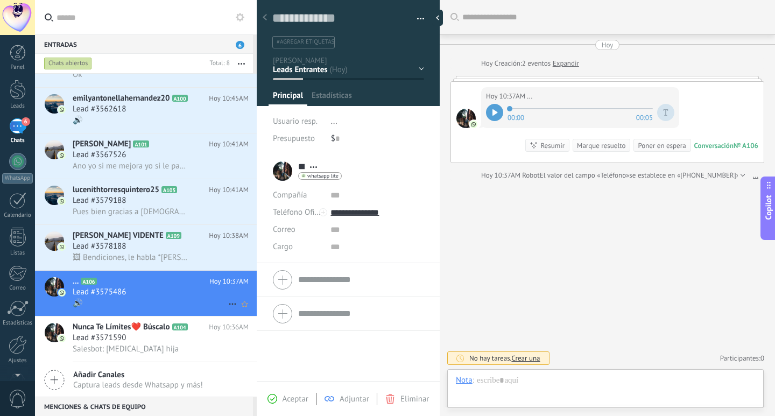
scroll to position [16, 0]
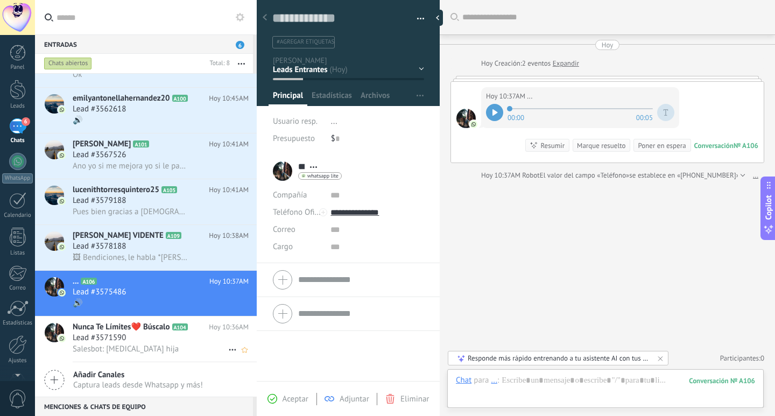
click at [169, 337] on div "Lead #3571590" at bounding box center [161, 337] width 176 height 11
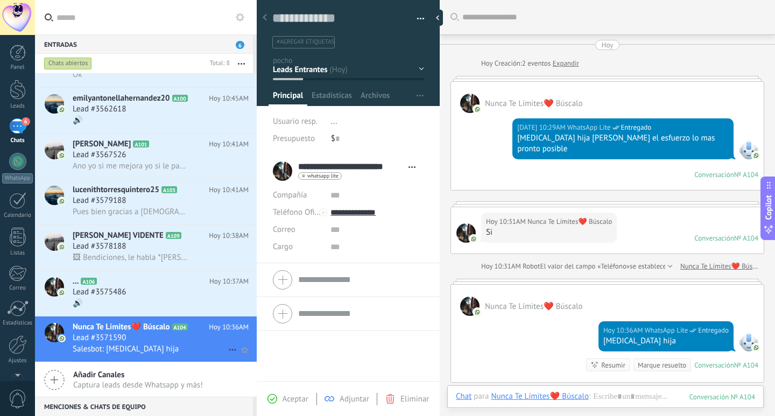
scroll to position [112, 0]
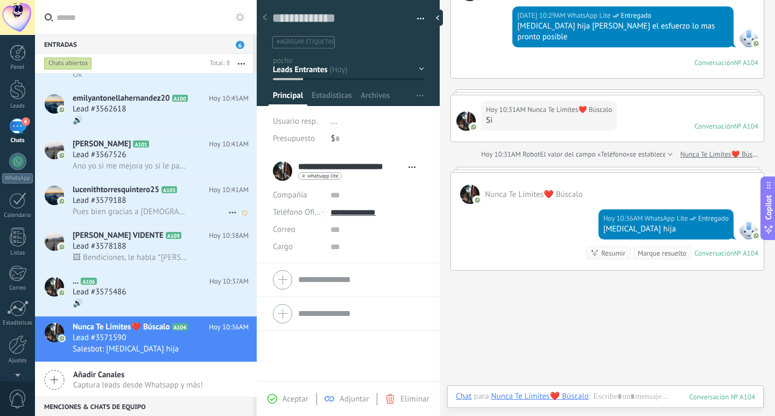
click at [173, 215] on span "Pues bien gracias a Dios ahí haciendo el numerito que medio y nada" at bounding box center [131, 212] width 117 height 10
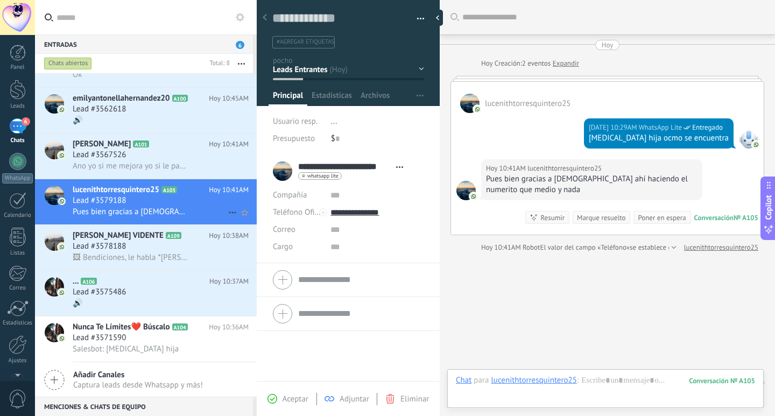
scroll to position [25, 0]
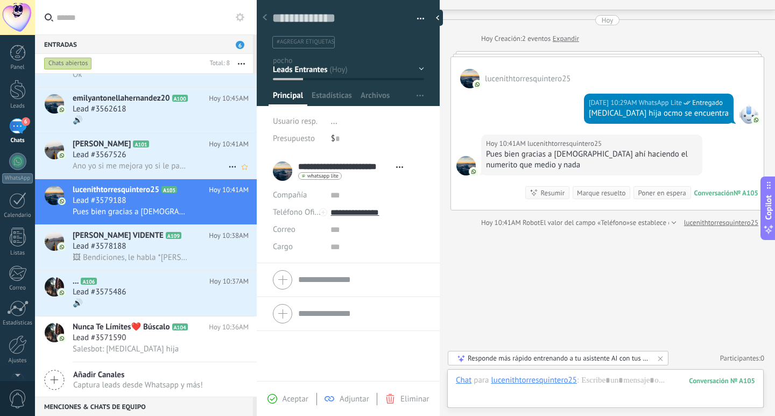
click at [168, 172] on div "Ana Francisca A101 Hoy 10:41AM Lead #3567526 Ano yo si me mejora yo si le pago …" at bounding box center [165, 155] width 184 height 45
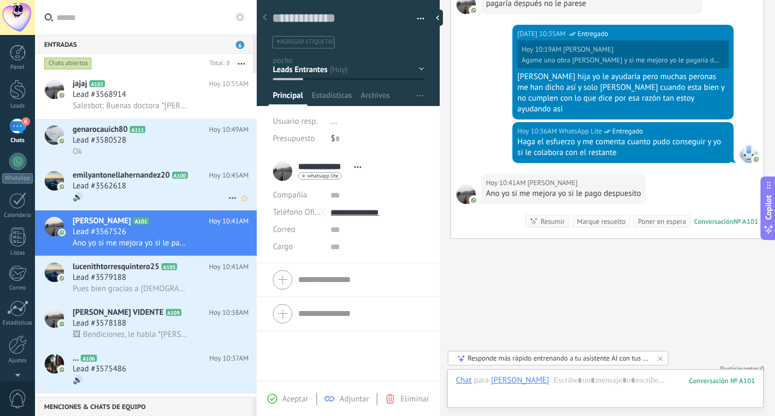
click at [168, 197] on div "🔊" at bounding box center [161, 197] width 176 height 11
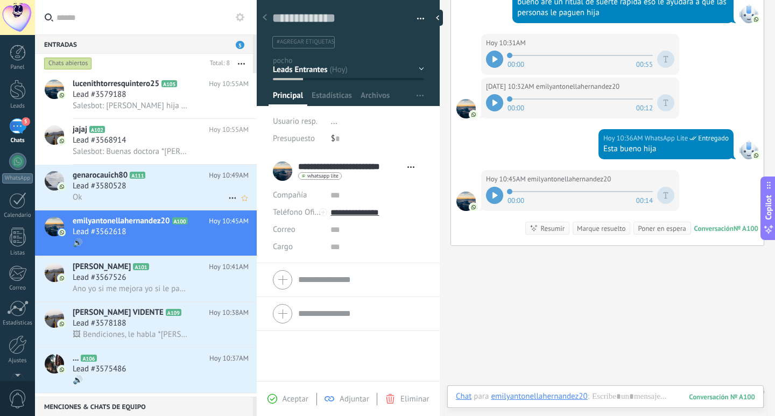
scroll to position [16, 0]
click at [165, 188] on div "Lead #3580528" at bounding box center [161, 186] width 176 height 11
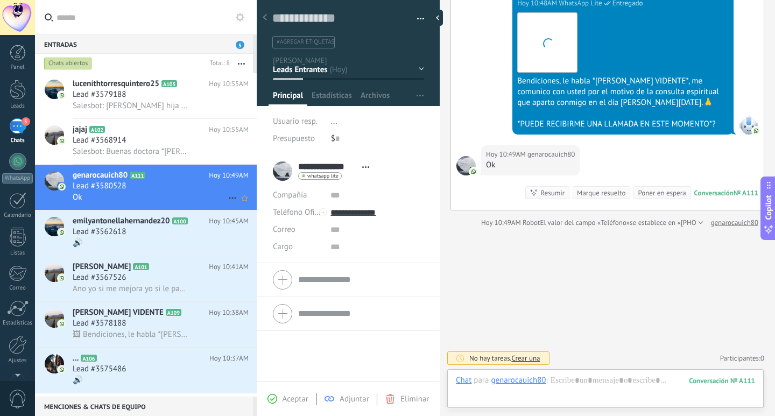
scroll to position [16, 0]
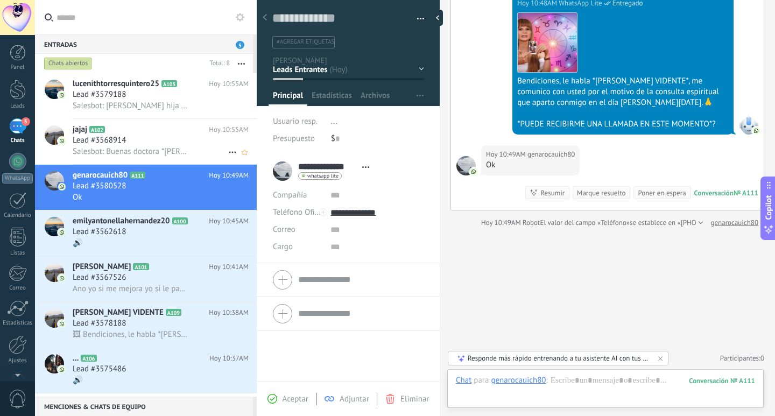
click at [164, 147] on span "Salesbot: Buenas doctora *Mhoni vidente* cómo se encuentra buena señora Mhoni e…" at bounding box center [131, 151] width 117 height 10
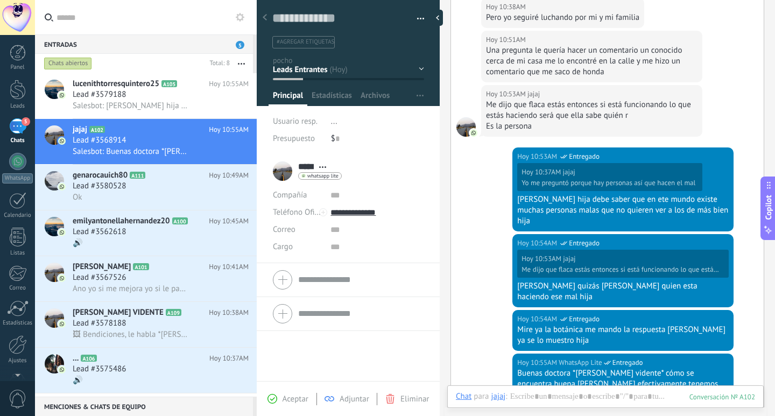
scroll to position [484, 0]
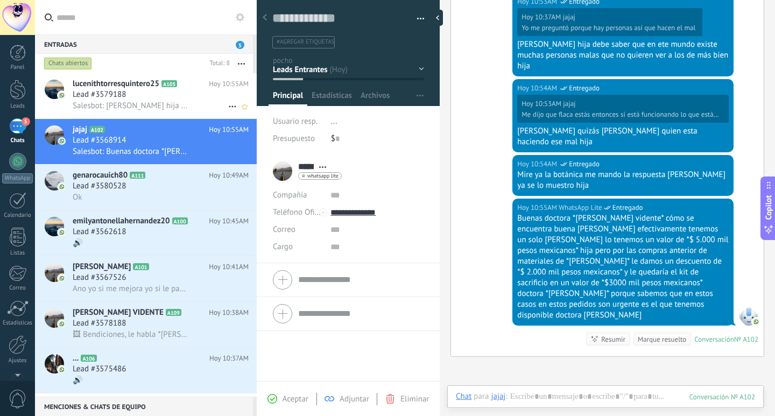
click at [206, 96] on div "Lead #3579188" at bounding box center [161, 94] width 176 height 11
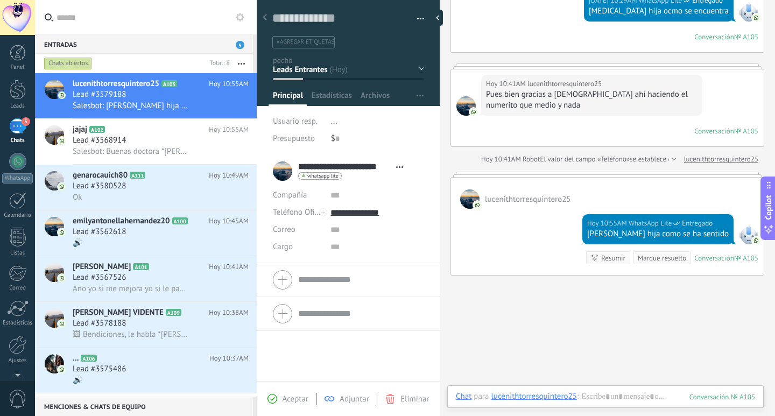
scroll to position [174, 0]
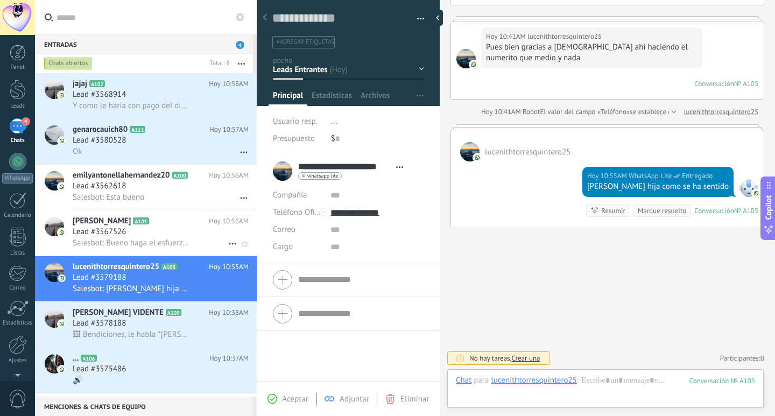
click at [185, 234] on div "Lead #3567526" at bounding box center [161, 231] width 176 height 11
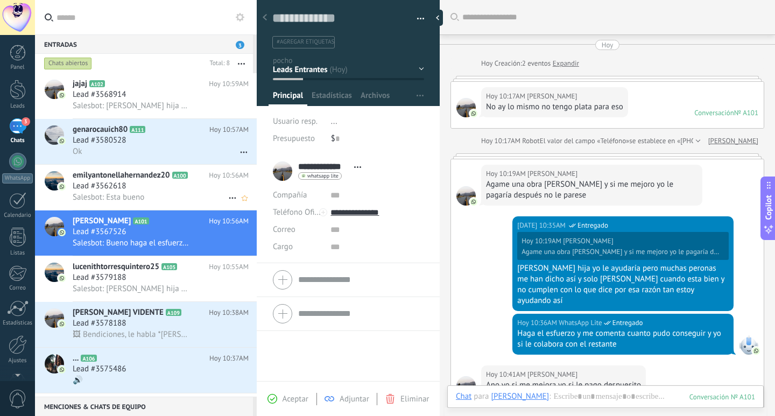
click at [181, 201] on div "Salesbot: Esta bueno" at bounding box center [161, 197] width 176 height 11
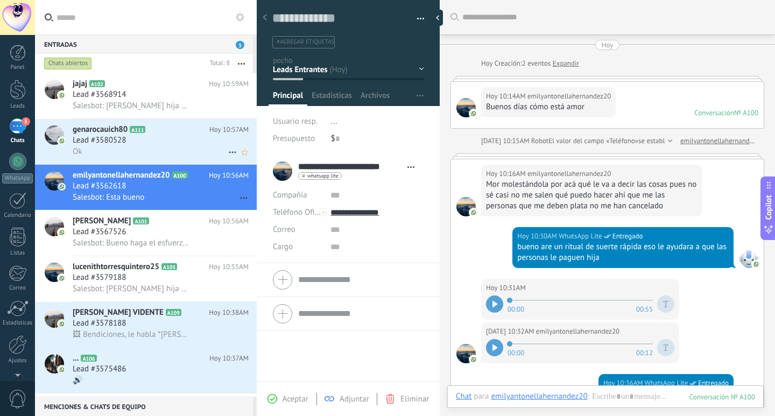
click at [161, 155] on div "Ok" at bounding box center [161, 151] width 176 height 11
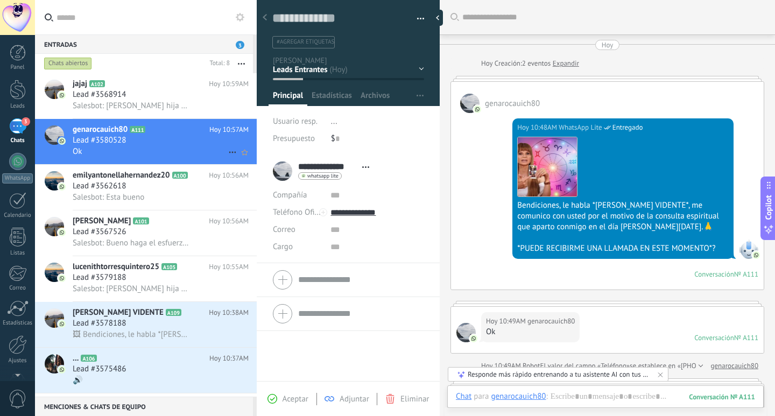
click at [162, 115] on div "jajaj A102 Hoy 10:59AM Lead #3568914 Salesbot: Bueno hija ya le pediré su cupón…" at bounding box center [165, 95] width 184 height 45
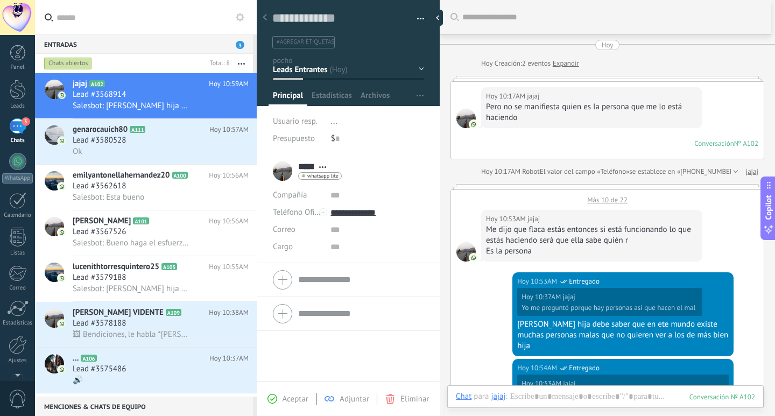
click at [599, 193] on div "Más 10 de 22" at bounding box center [607, 197] width 313 height 15
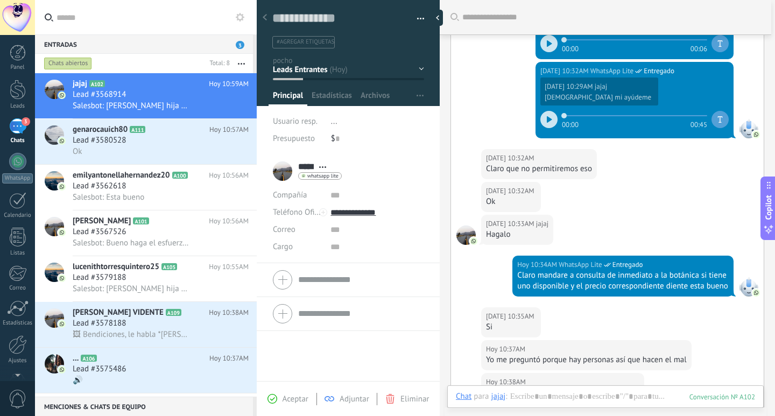
scroll to position [30, 0]
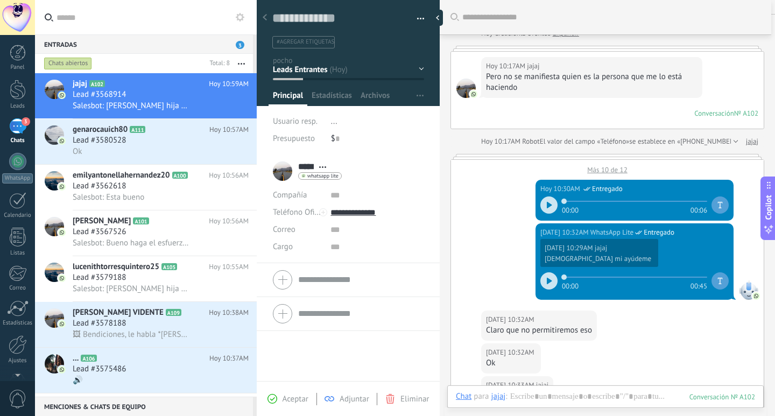
click at [605, 169] on div "Más 10 de 12" at bounding box center [607, 167] width 313 height 15
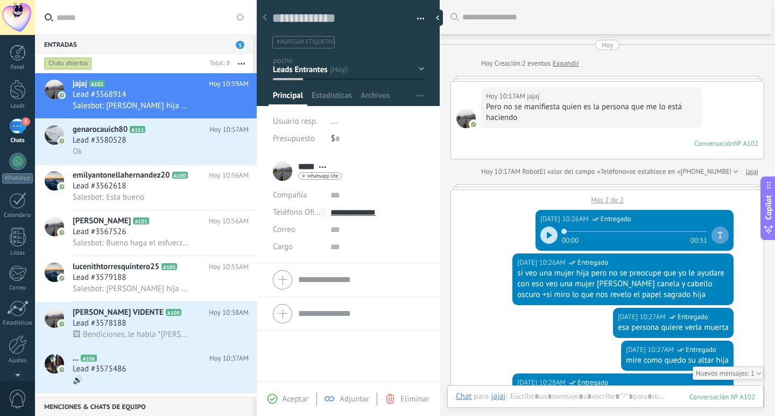
scroll to position [46, 0]
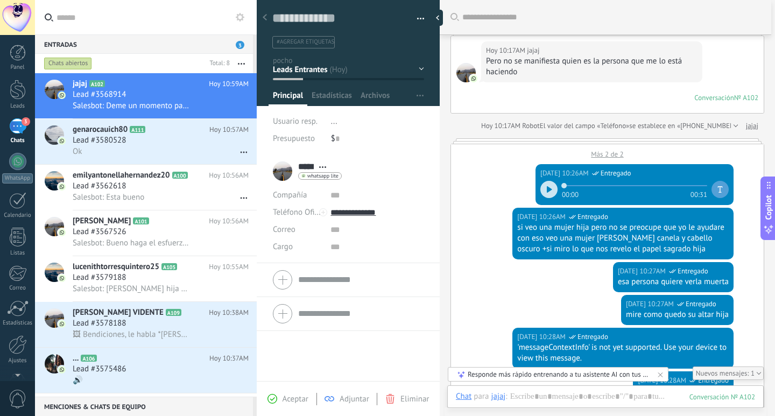
click at [599, 157] on div "Más 2 de 2" at bounding box center [607, 151] width 313 height 15
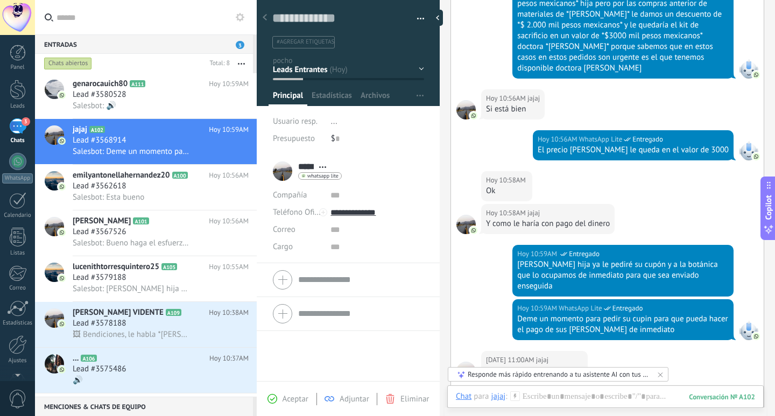
scroll to position [1661, 0]
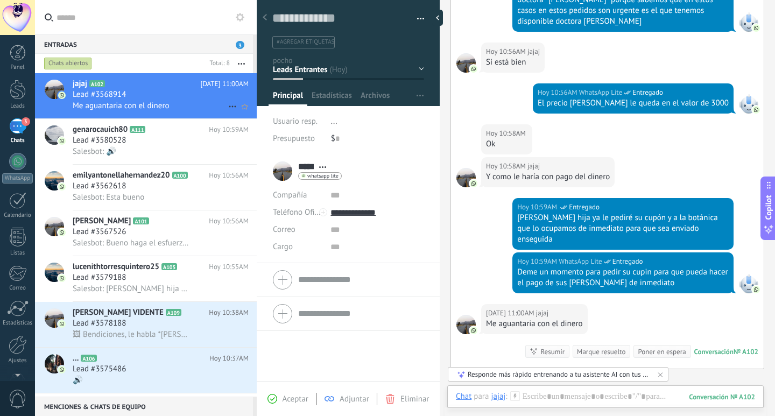
click at [154, 97] on div "Lead #3568914" at bounding box center [161, 94] width 176 height 11
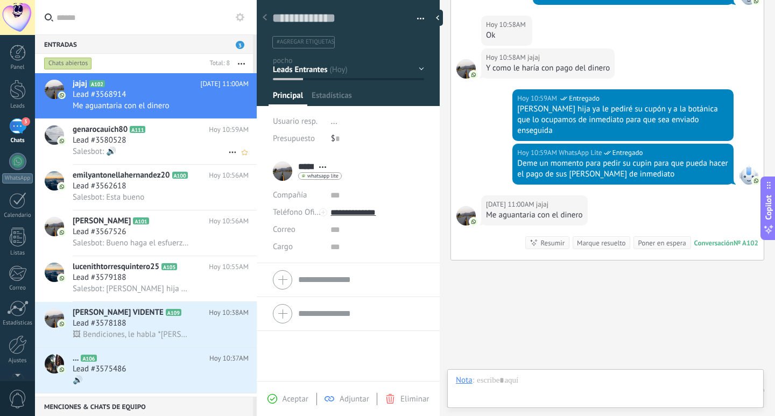
scroll to position [16, 0]
click at [147, 139] on div "Lead #3580528" at bounding box center [161, 140] width 176 height 11
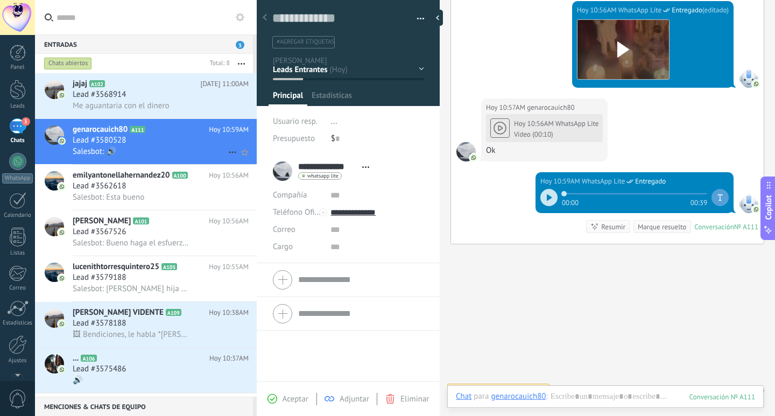
scroll to position [16, 0]
click at [202, 187] on div "Lead #3562618" at bounding box center [161, 186] width 176 height 11
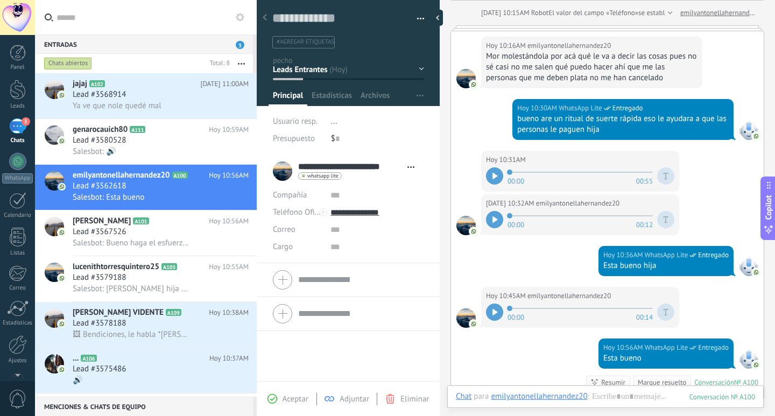
scroll to position [269, 0]
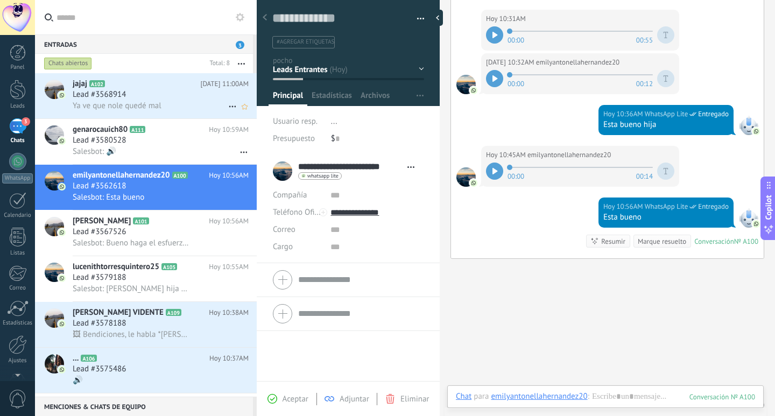
click at [185, 96] on div "Lead #3568914" at bounding box center [161, 94] width 176 height 11
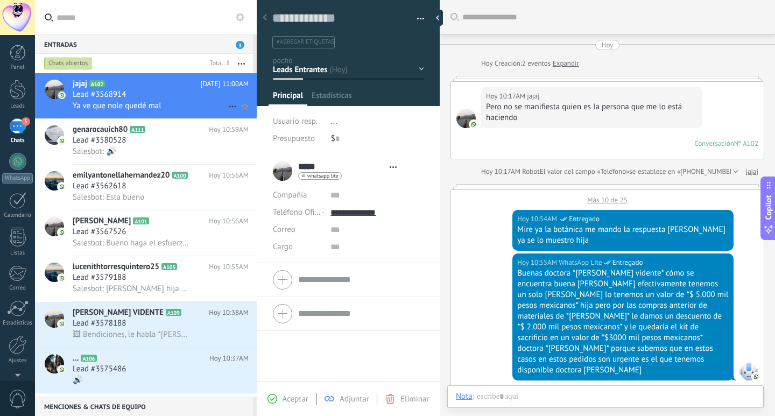
type textarea "**********"
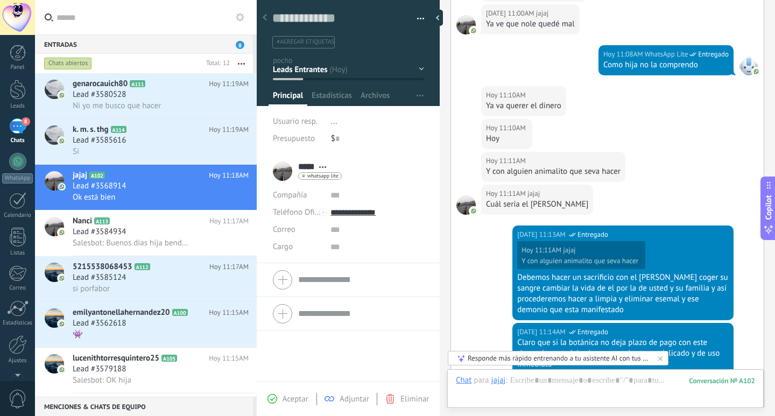
scroll to position [958, 0]
